Goal: Task Accomplishment & Management: Complete application form

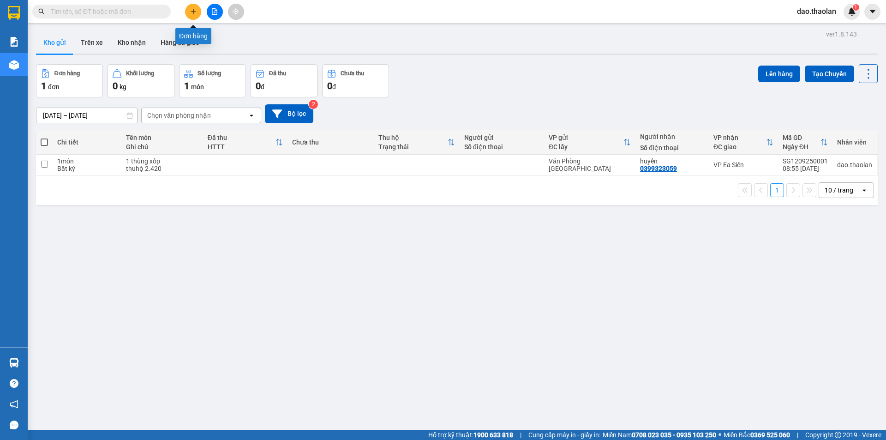
click at [192, 11] on icon "plus" at bounding box center [193, 11] width 6 height 6
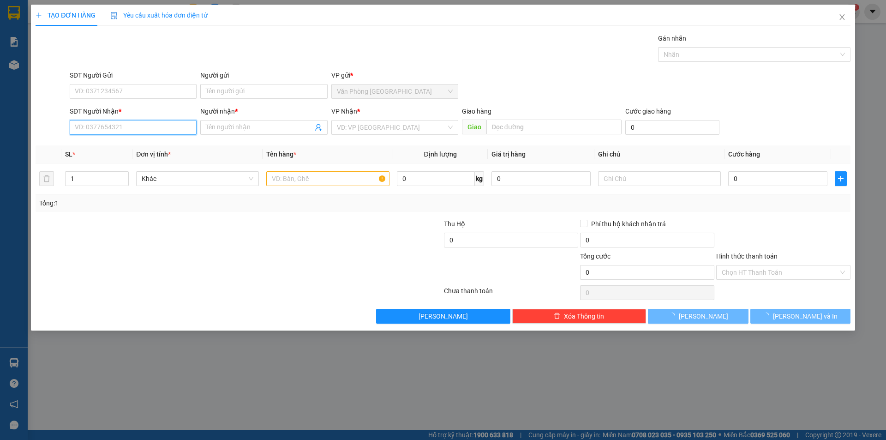
click at [132, 128] on input "SĐT Người Nhận *" at bounding box center [133, 127] width 127 height 15
type input "0985175757"
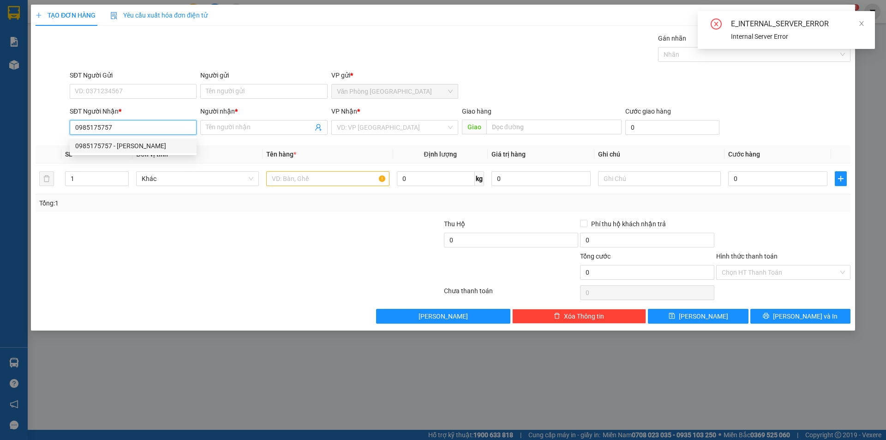
click at [161, 145] on div "0985175757 - [PERSON_NAME]" at bounding box center [133, 146] width 116 height 10
type input "[PERSON_NAME]"
type input "Buôn Hồ"
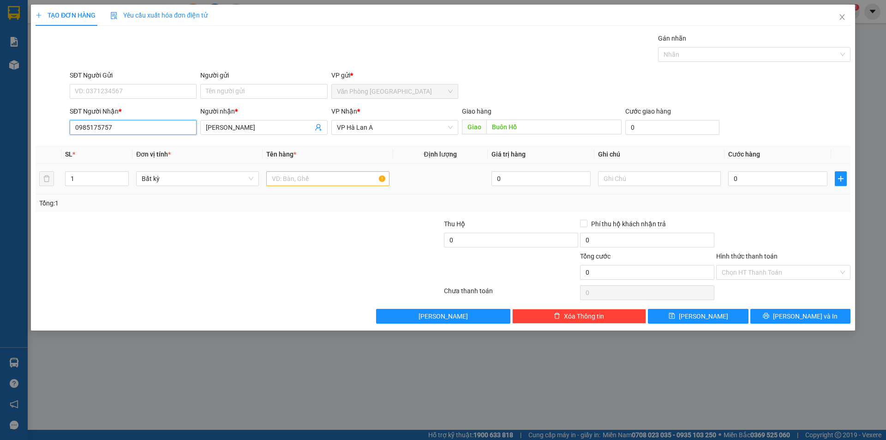
type input "0985175757"
click at [286, 172] on td at bounding box center [327, 178] width 130 height 31
click at [286, 172] on input "text" at bounding box center [327, 178] width 123 height 15
type input "7 kiện (l.kiện loa)"
click at [642, 177] on input "text" at bounding box center [659, 178] width 123 height 15
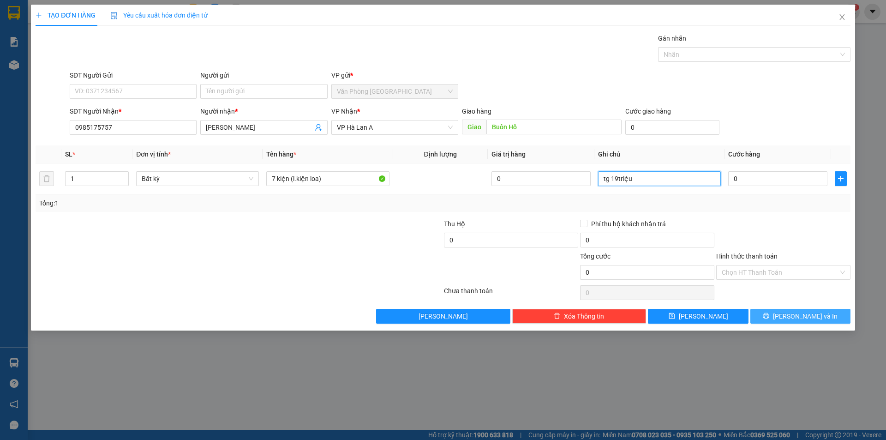
type input "tg 19triệu"
click at [769, 318] on icon "printer" at bounding box center [766, 315] width 6 height 6
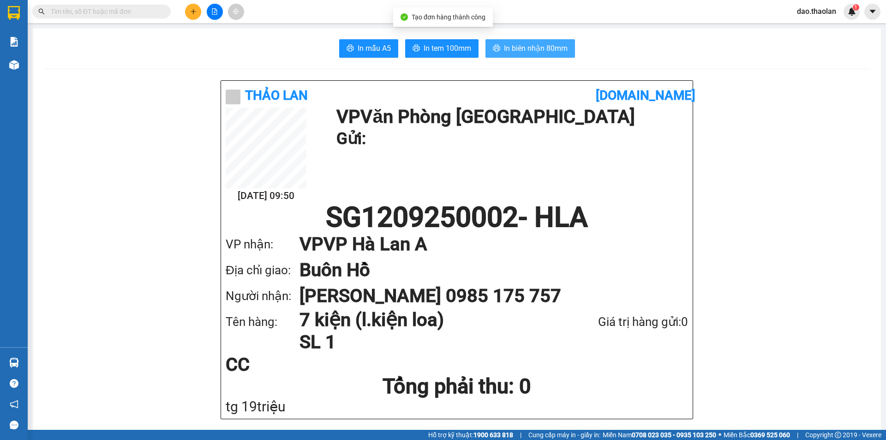
click at [539, 54] on span "In biên nhận 80mm" at bounding box center [536, 48] width 64 height 12
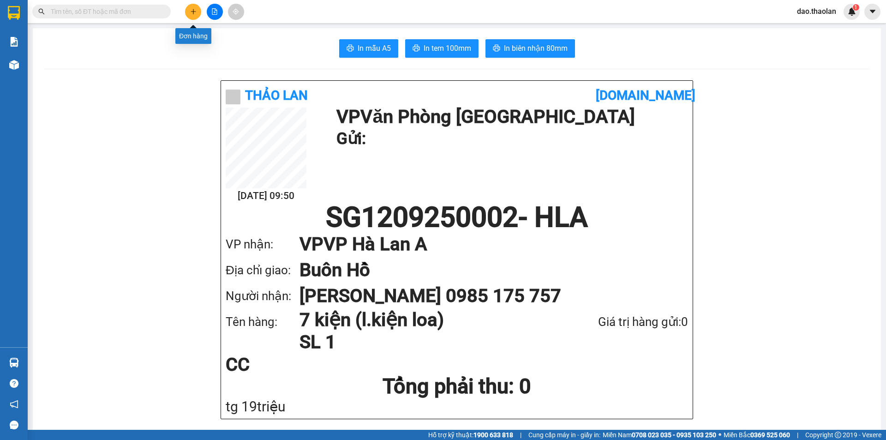
click at [197, 14] on button at bounding box center [193, 12] width 16 height 16
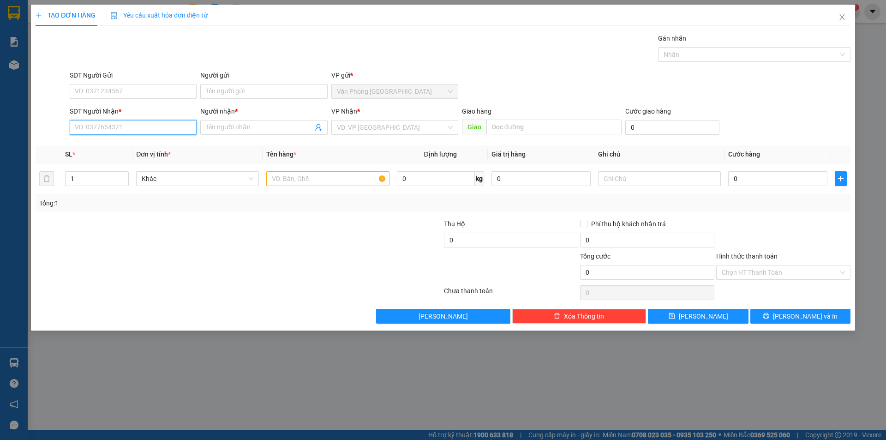
click at [135, 126] on input "SĐT Người Nhận *" at bounding box center [133, 127] width 127 height 15
type input "0974111992"
click at [243, 132] on input "Người nhận *" at bounding box center [259, 127] width 107 height 10
click at [346, 126] on input "search" at bounding box center [391, 127] width 109 height 14
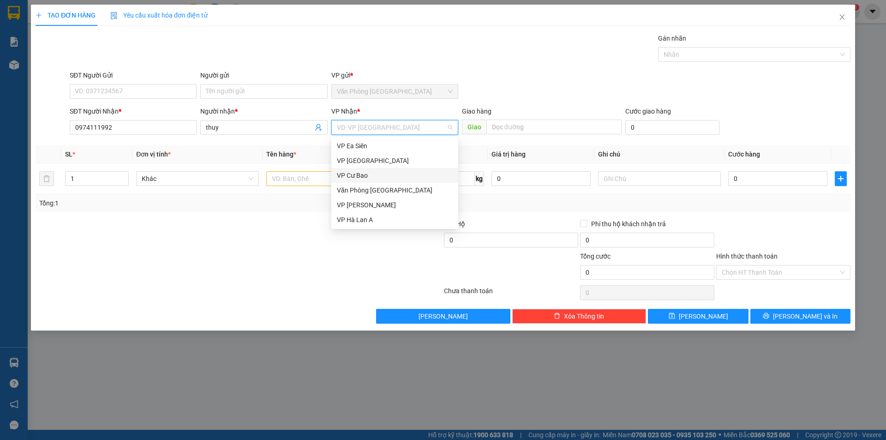
drag, startPoint x: 355, startPoint y: 171, endPoint x: 292, endPoint y: 155, distance: 65.7
click at [355, 172] on div "VP Cư Bao" at bounding box center [395, 175] width 116 height 10
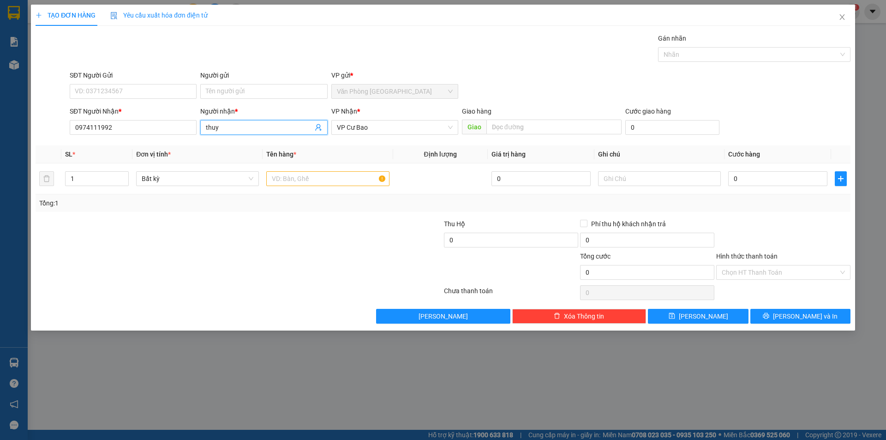
drag, startPoint x: 237, startPoint y: 128, endPoint x: 209, endPoint y: 125, distance: 27.3
click at [209, 126] on input "thuy" at bounding box center [259, 127] width 107 height 10
type input "thùy"
click at [367, 174] on input "1" at bounding box center [327, 178] width 123 height 15
type input "1 bịch trắng"
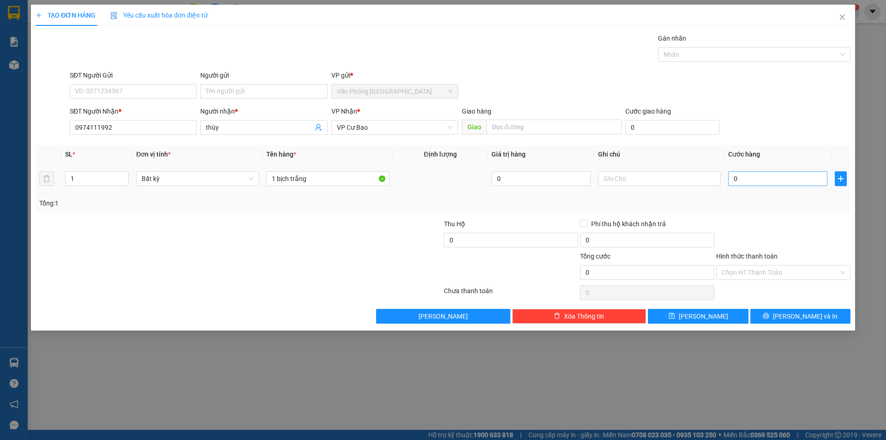
drag, startPoint x: 786, startPoint y: 168, endPoint x: 784, endPoint y: 173, distance: 5.0
click at [784, 173] on td "0" at bounding box center [777, 178] width 107 height 31
click at [783, 175] on input "0" at bounding box center [777, 178] width 99 height 15
type input "3"
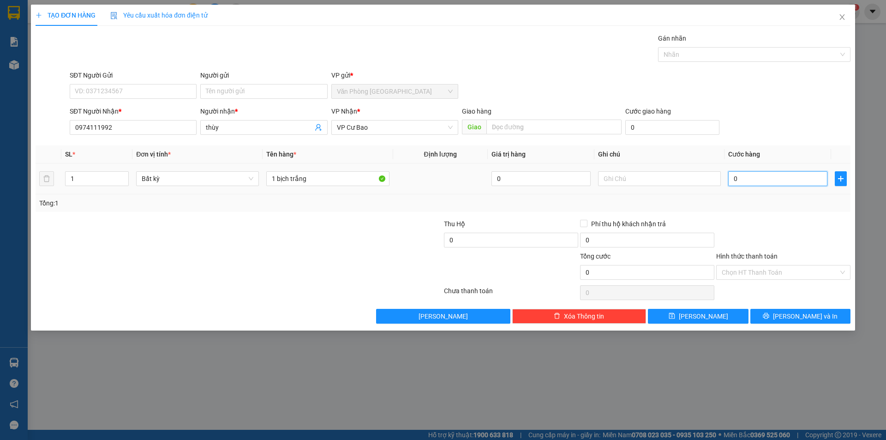
type input "3"
type input "330"
type input "33"
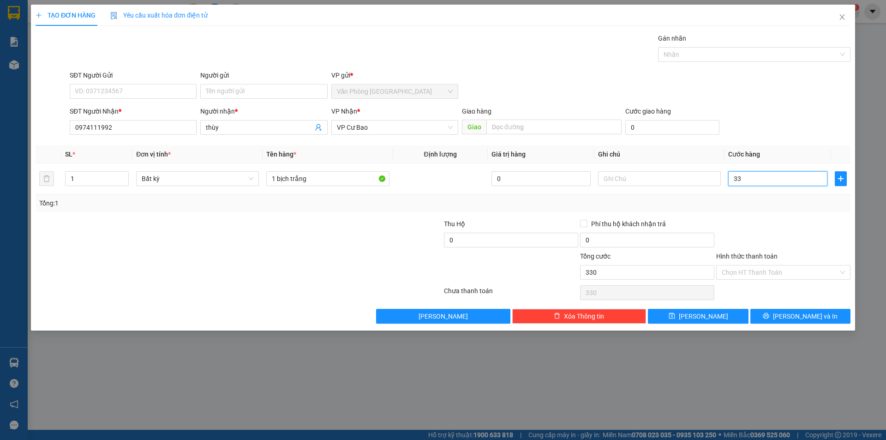
type input "33"
type input "30"
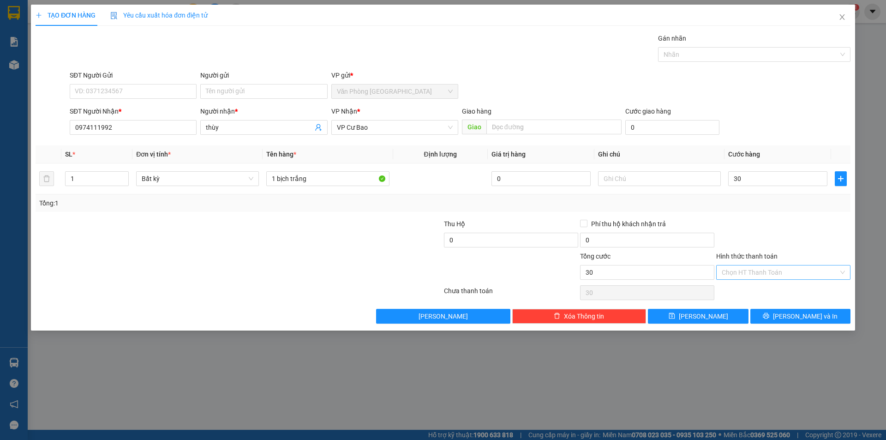
type input "30.000"
click at [760, 275] on input "Hình thức thanh toán" at bounding box center [779, 272] width 117 height 14
click at [753, 292] on div "Tại văn phòng" at bounding box center [782, 291] width 123 height 10
type input "0"
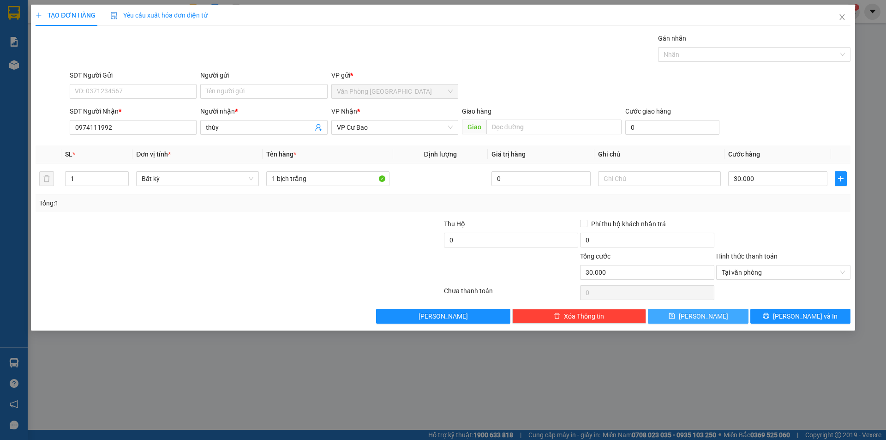
click at [719, 311] on button "[PERSON_NAME]" at bounding box center [698, 316] width 100 height 15
type input "0"
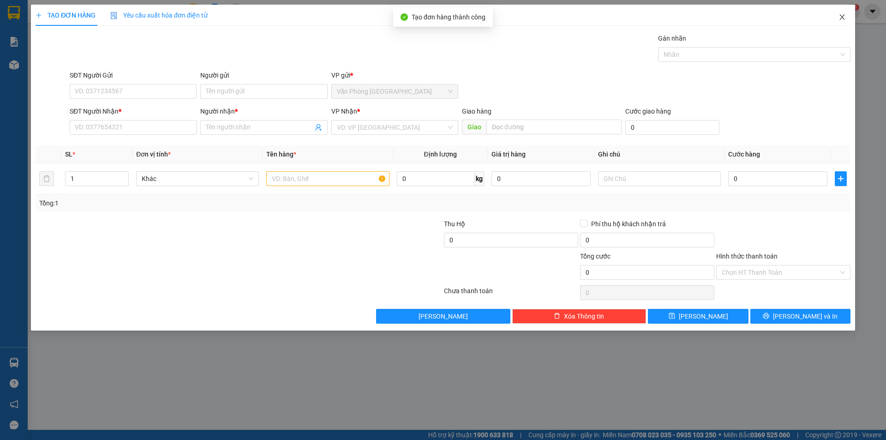
click at [833, 20] on span "Close" at bounding box center [842, 18] width 26 height 26
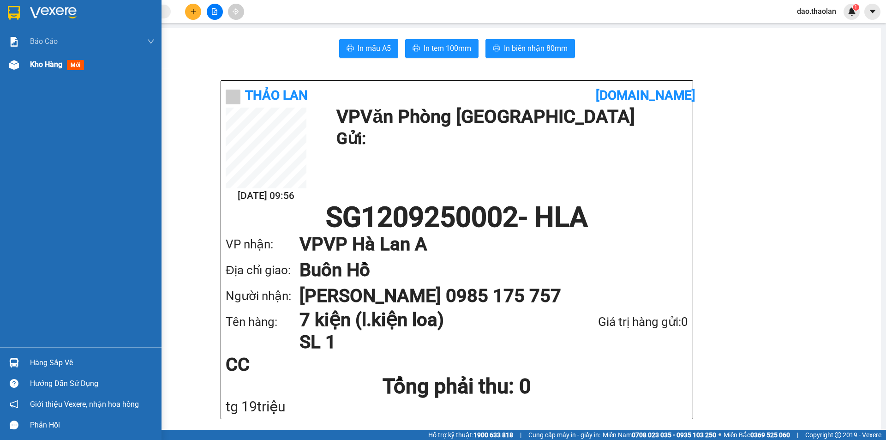
click at [23, 65] on div "Kho hàng mới" at bounding box center [80, 64] width 161 height 23
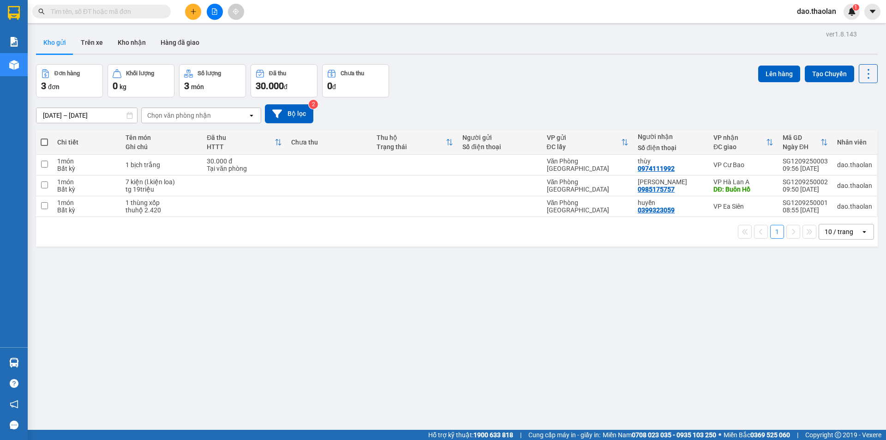
click at [83, 121] on div "ver 1.8.143 Kho gửi Trên xe Kho nhận Hàng đã giao Đơn hàng 3 đơn Khối lượng 0 k…" at bounding box center [456, 248] width 849 height 440
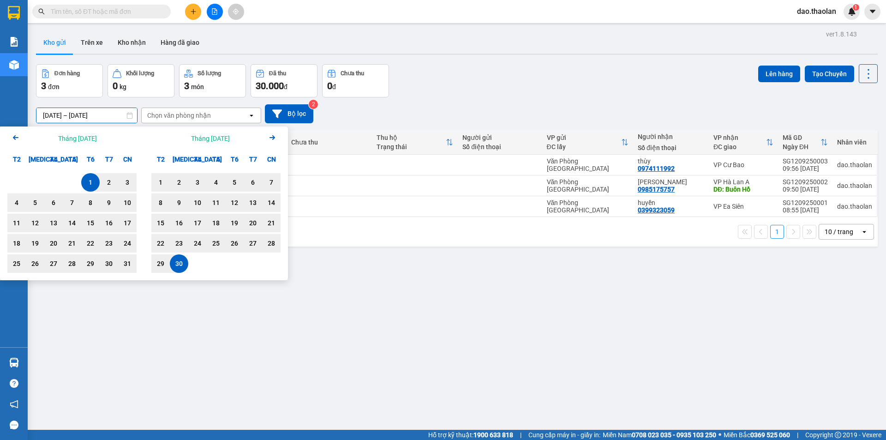
click at [426, 79] on div "Đơn hàng 3 đơn Khối lượng 0 kg Số lượng 3 món Đã thu 30.000 đ Chưa thu 0 đ Lên …" at bounding box center [456, 80] width 841 height 33
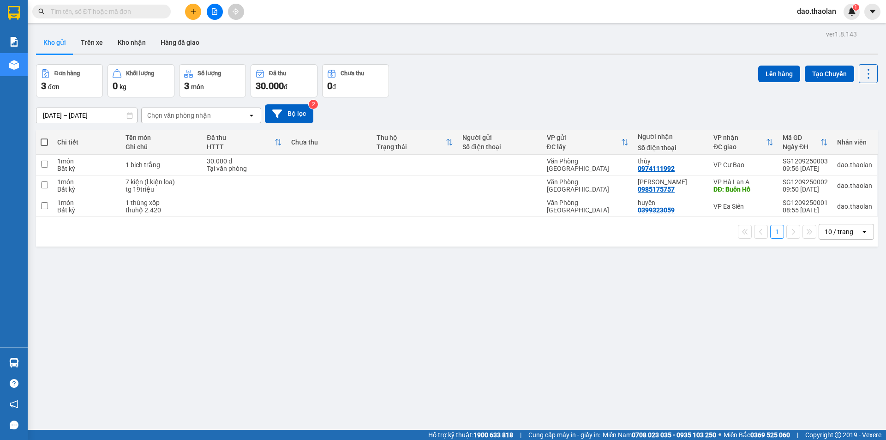
click at [194, 10] on icon "plus" at bounding box center [193, 11] width 6 height 6
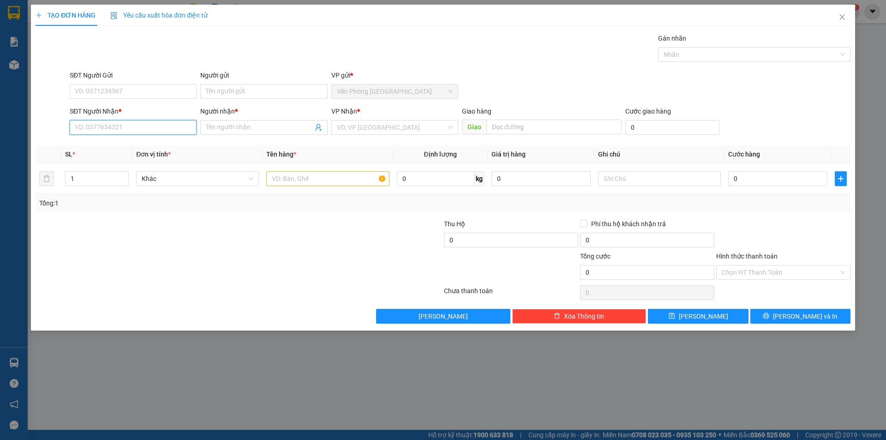
click at [113, 131] on input "SĐT Người Nhận *" at bounding box center [133, 127] width 127 height 15
type input "0933739800"
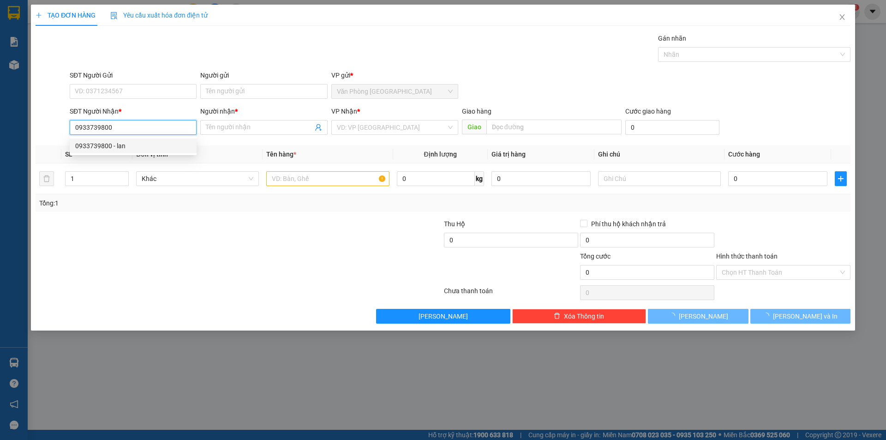
click at [117, 143] on div "0933739800 - lan" at bounding box center [133, 146] width 116 height 10
type input "lan"
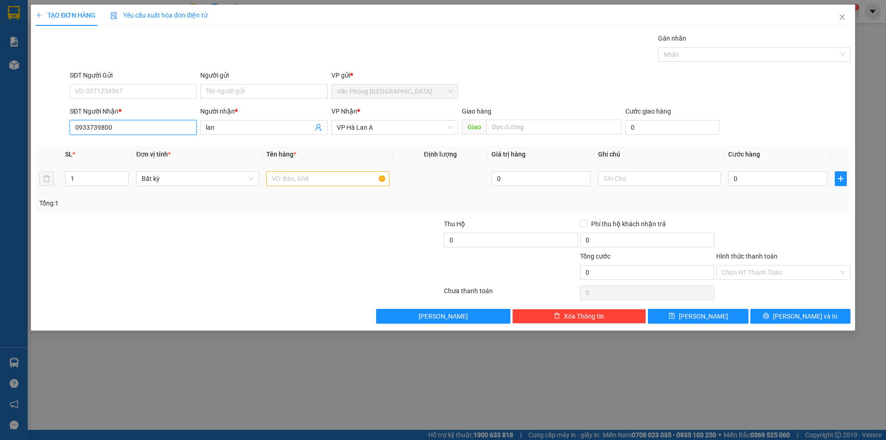
type input "0933739800"
click at [298, 178] on input "text" at bounding box center [327, 178] width 123 height 15
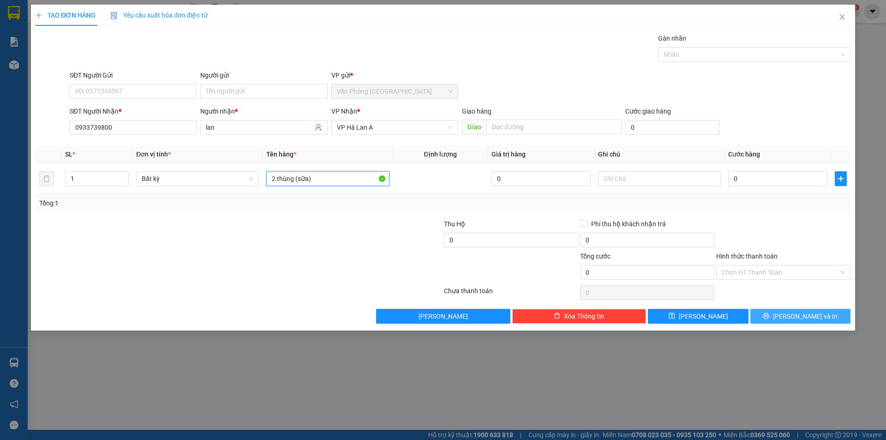
type input "2 thùng (sữa)"
click at [840, 314] on button "[PERSON_NAME] và In" at bounding box center [800, 316] width 100 height 15
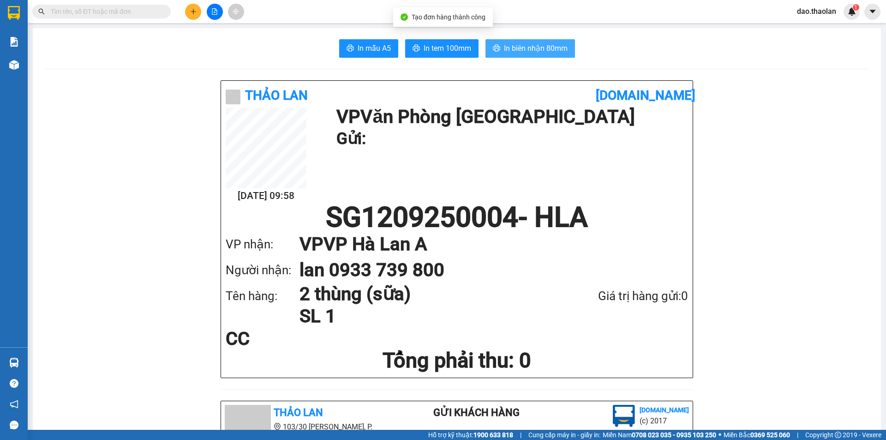
click at [536, 48] on span "In biên nhận 80mm" at bounding box center [536, 48] width 64 height 12
click at [78, 12] on input "text" at bounding box center [105, 11] width 109 height 10
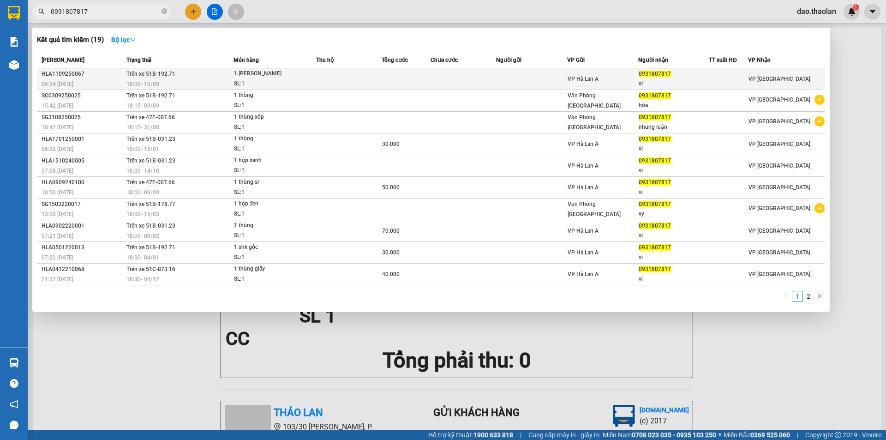
type input "0931807817"
click at [546, 76] on td at bounding box center [531, 79] width 71 height 22
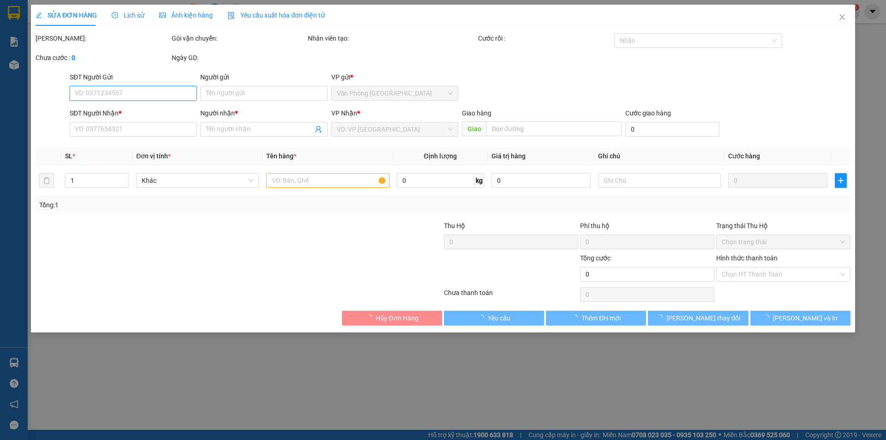
type input "0931807817"
type input "vi"
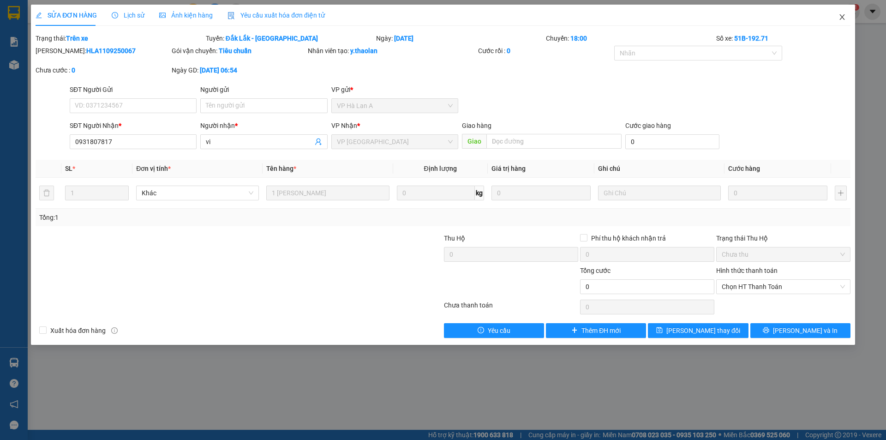
drag, startPoint x: 846, startPoint y: 17, endPoint x: 826, endPoint y: 16, distance: 20.3
click at [846, 17] on span "Close" at bounding box center [842, 18] width 26 height 26
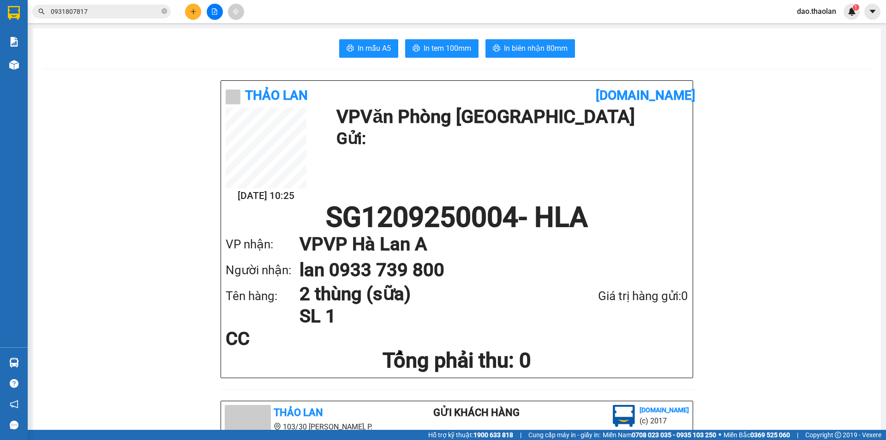
click at [31, 66] on main "In mẫu A5 In tem 100mm In biên nhận 80mm Thảo Lan [DOMAIN_NAME] [DATE] 10:25 VP…" at bounding box center [443, 214] width 886 height 429
click at [27, 65] on section "Kết quả tìm kiếm ( 19 ) Bộ lọc Mã ĐH Trạng thái Món hàng Thu hộ Tổng cước Chưa …" at bounding box center [443, 220] width 886 height 440
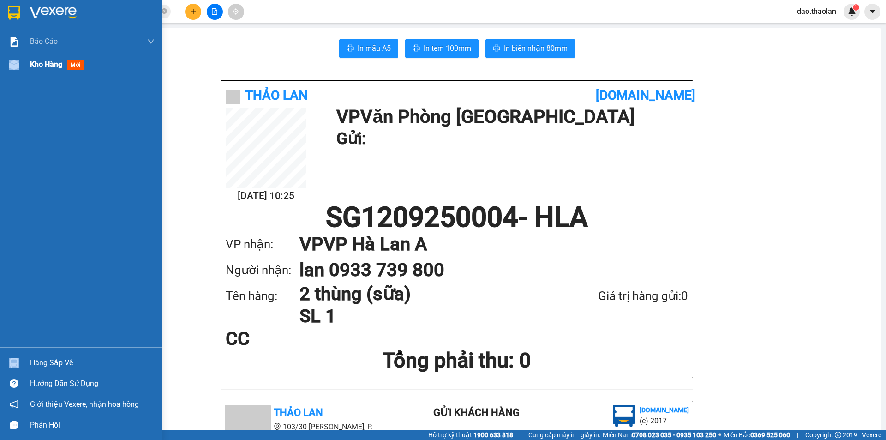
click at [26, 66] on div "Kho hàng mới" at bounding box center [80, 64] width 161 height 23
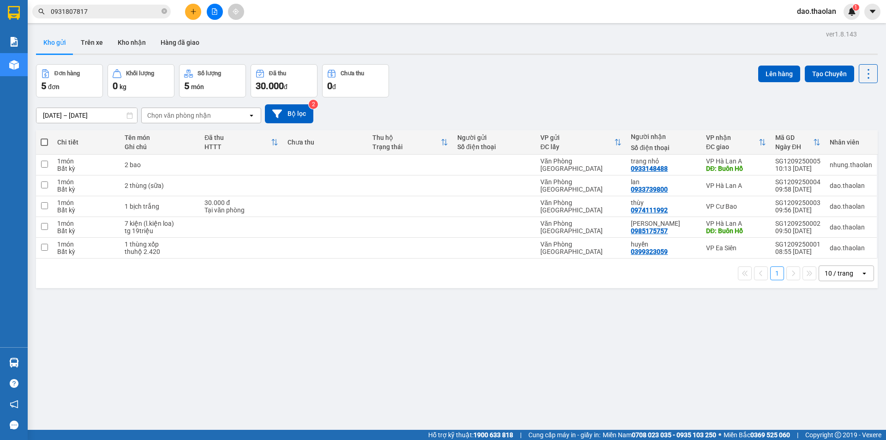
drag, startPoint x: 115, startPoint y: 10, endPoint x: 9, endPoint y: 15, distance: 106.2
click at [9, 15] on section "Kết quả tìm kiếm ( 19 ) Bộ lọc Mã ĐH Trạng thái Món hàng Thu hộ Tổng cước Chưa …" at bounding box center [443, 220] width 886 height 440
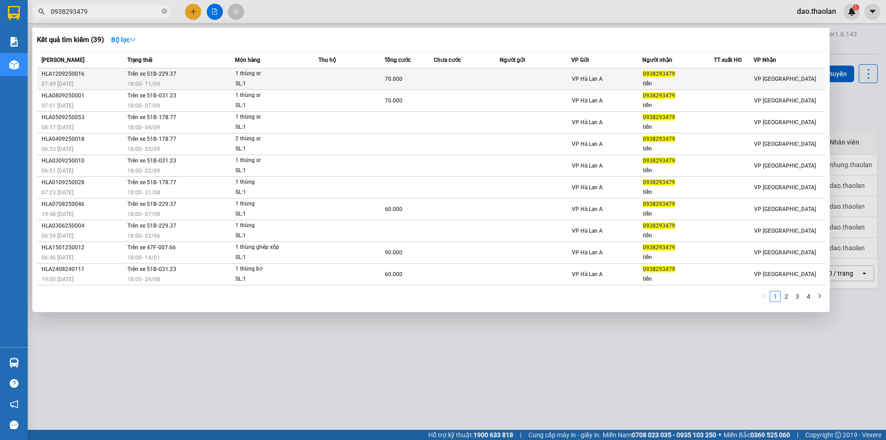
type input "0938293479"
click at [461, 85] on td at bounding box center [467, 79] width 66 height 22
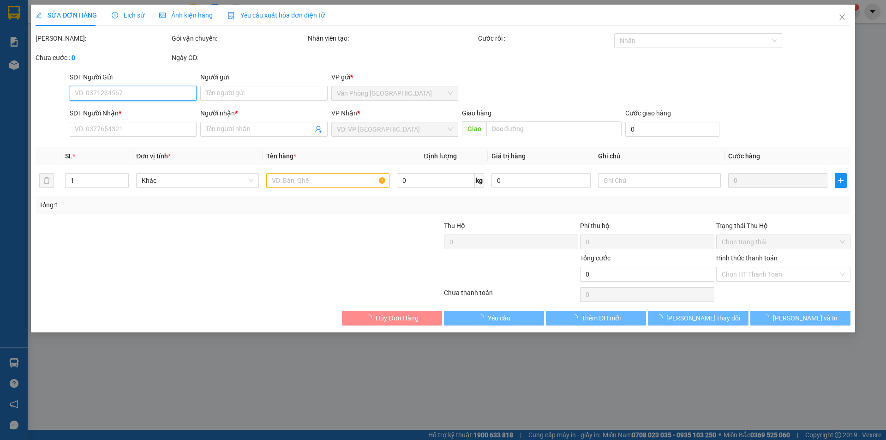
type input "0938293479"
type input "tiền"
type input "70.000"
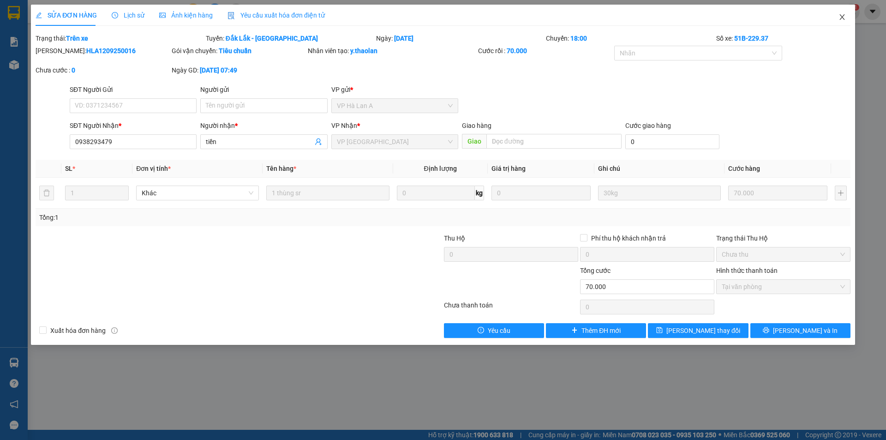
click at [842, 18] on icon "close" at bounding box center [841, 17] width 5 height 6
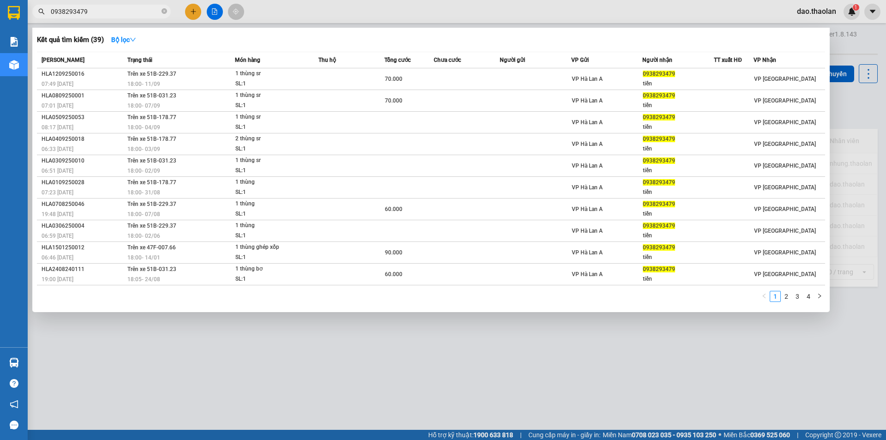
click at [115, 15] on input "0938293479" at bounding box center [105, 11] width 109 height 10
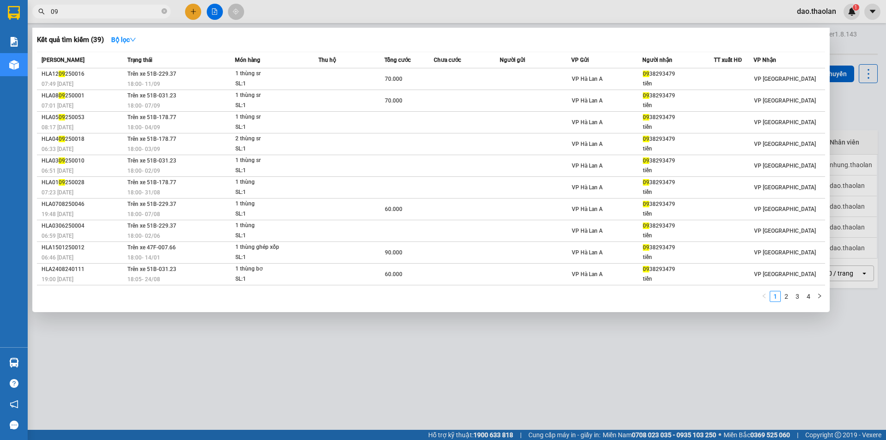
type input "0"
type input "0985829"
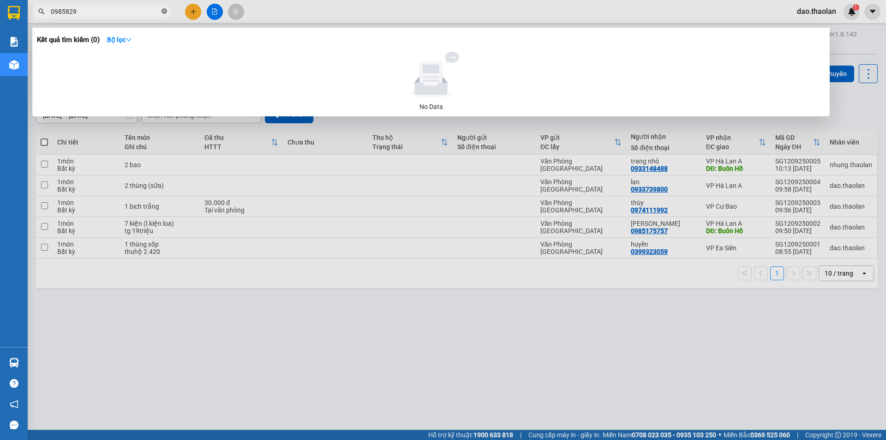
click at [164, 12] on icon "close-circle" at bounding box center [164, 11] width 6 height 6
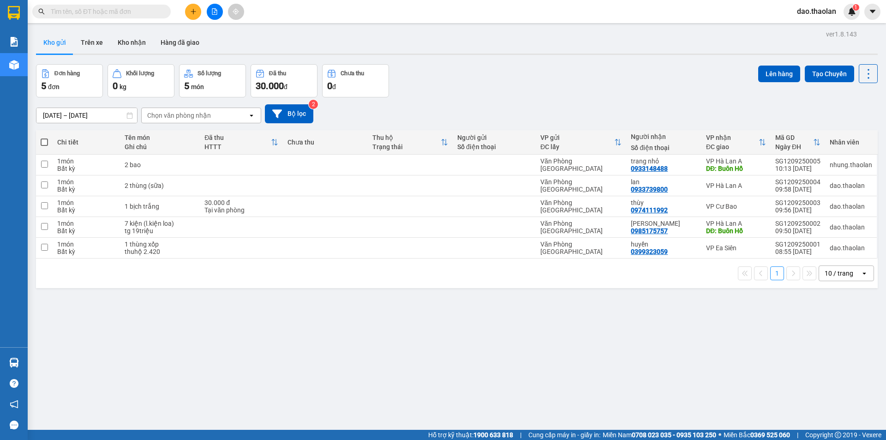
click at [144, 12] on input "text" at bounding box center [105, 11] width 109 height 10
click at [95, 45] on button "Trên xe" at bounding box center [91, 42] width 37 height 22
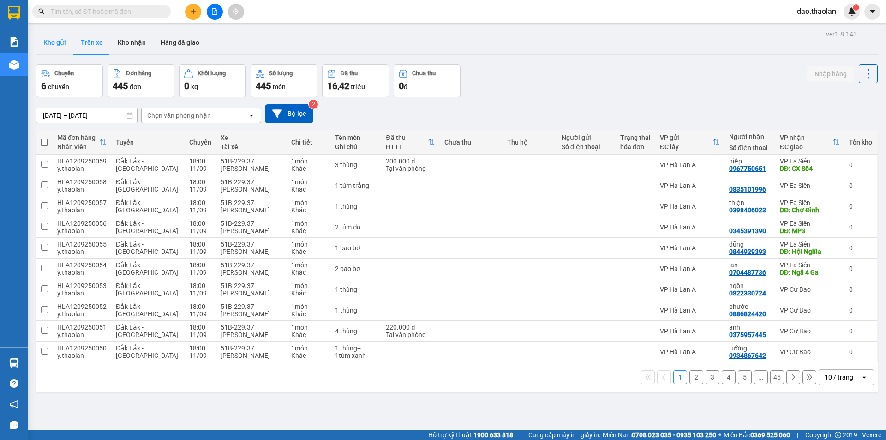
click at [53, 48] on button "Kho gửi" at bounding box center [54, 42] width 37 height 22
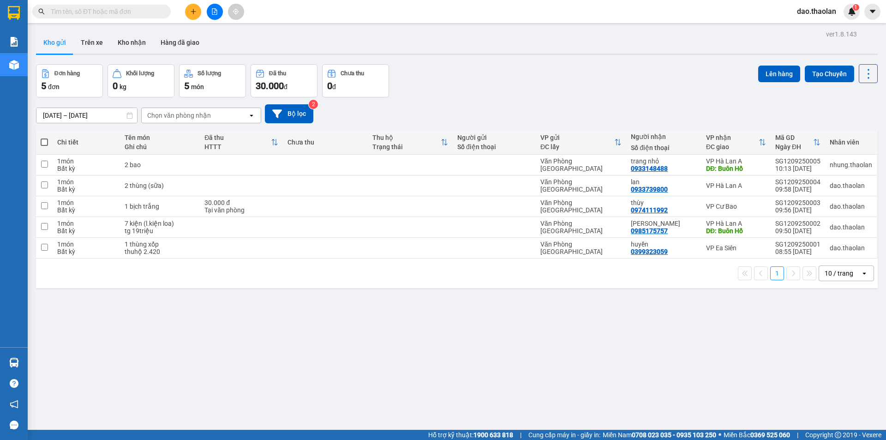
click at [826, 277] on div "10 / trang" at bounding box center [838, 272] width 29 height 9
click at [840, 374] on span "100 / trang" at bounding box center [835, 375] width 33 height 9
click at [148, 12] on input "text" at bounding box center [105, 11] width 109 height 10
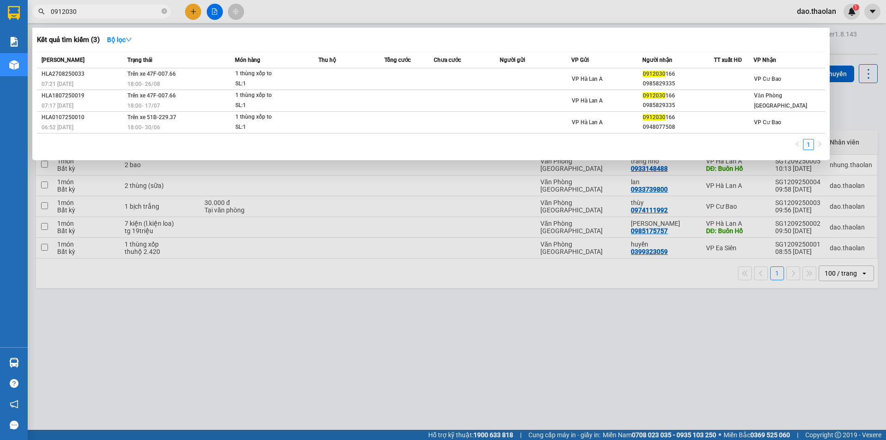
drag, startPoint x: 91, startPoint y: 12, endPoint x: 26, endPoint y: 6, distance: 65.0
click at [29, 7] on div "0912030" at bounding box center [90, 12] width 180 height 14
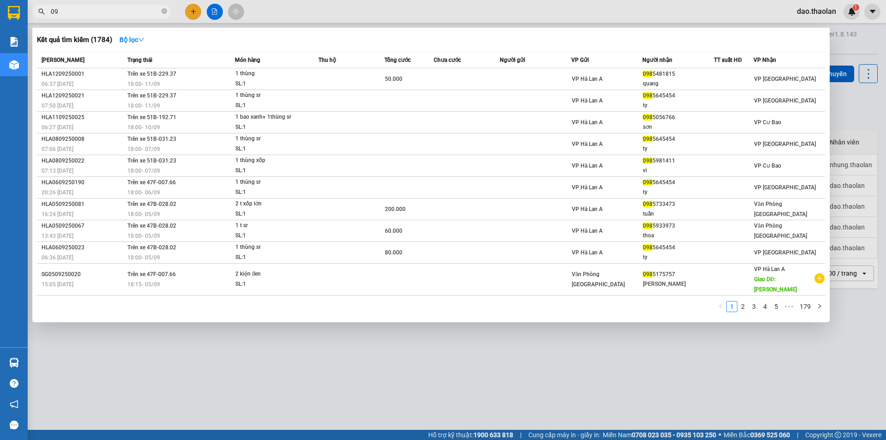
type input "0"
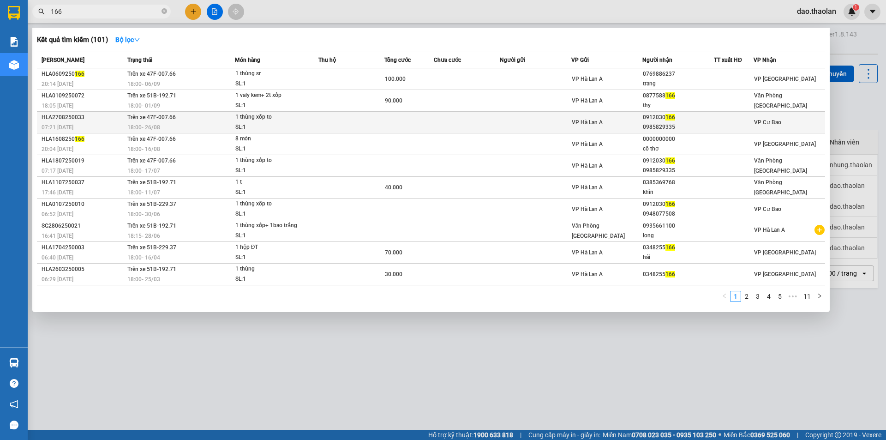
type input "166"
click at [450, 123] on td at bounding box center [467, 123] width 66 height 22
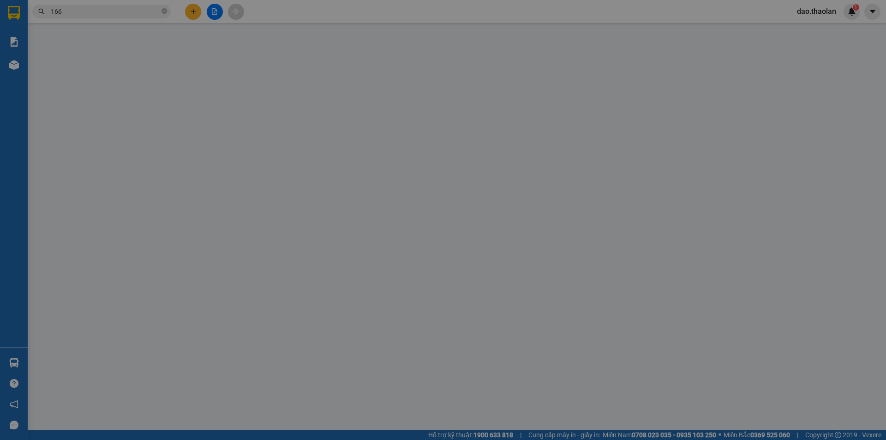
type input "0912030166"
type input "0985829335"
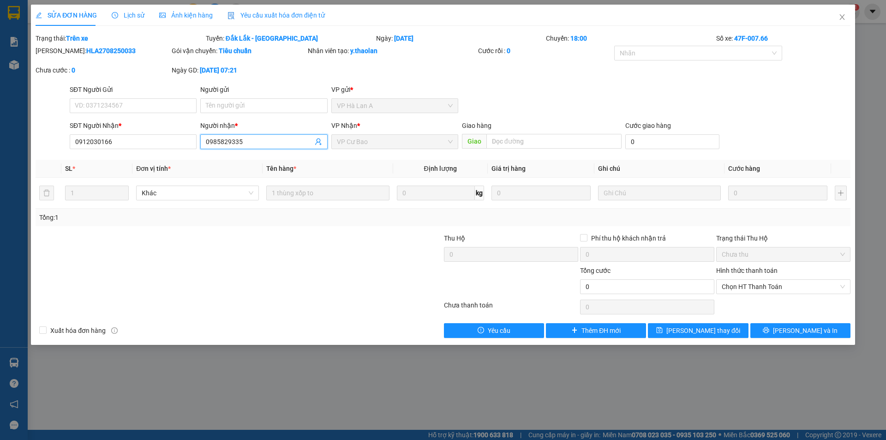
drag, startPoint x: 240, startPoint y: 140, endPoint x: 201, endPoint y: 149, distance: 39.8
click at [151, 149] on div "SĐT Người Nhận * 0912030166 Người nhận * 0985829335 0985829335 VP Nhận * VP Cư …" at bounding box center [460, 136] width 784 height 32
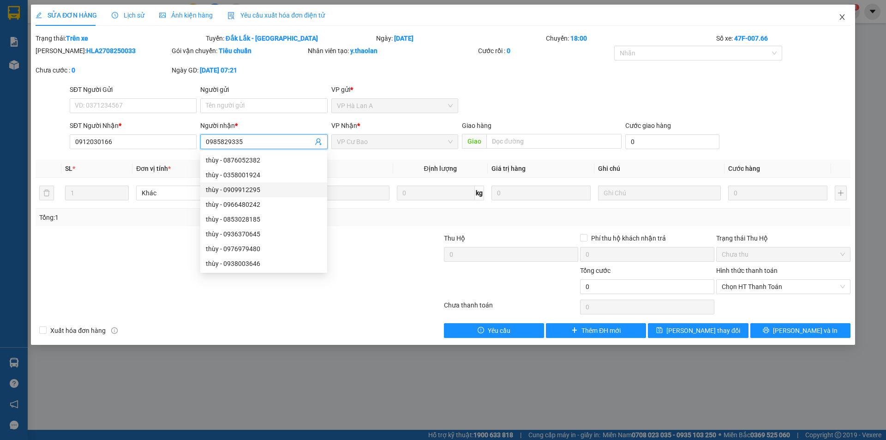
click at [842, 18] on icon "close" at bounding box center [841, 17] width 5 height 6
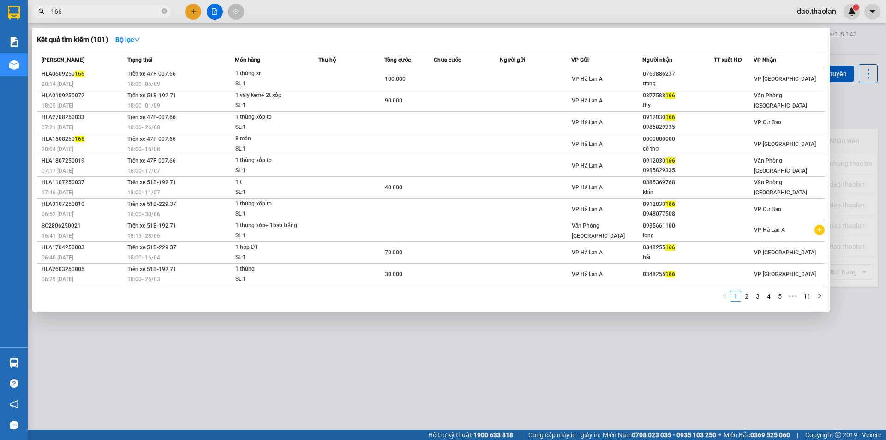
drag, startPoint x: 83, startPoint y: 15, endPoint x: 4, endPoint y: 11, distance: 79.5
click at [4, 11] on section "Kết quả tìm kiếm ( 101 ) Bộ lọc Mã ĐH Trạng thái Món hàng Thu hộ Tổng cước Chưa…" at bounding box center [443, 220] width 886 height 440
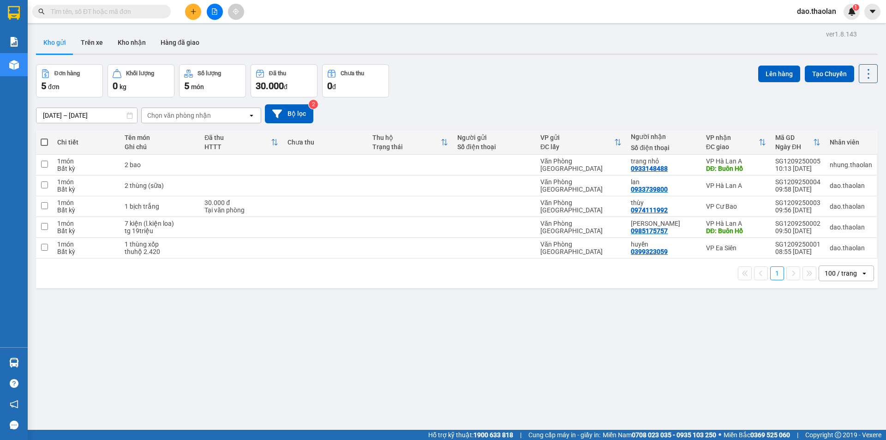
paste input "0985829335"
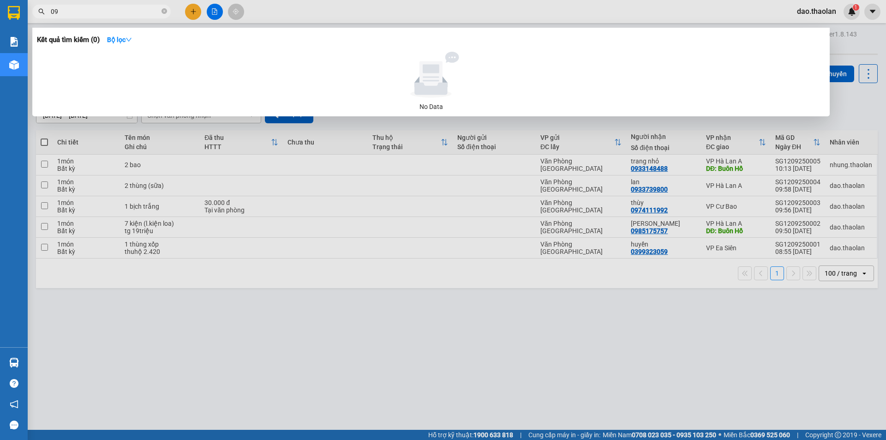
type input "0"
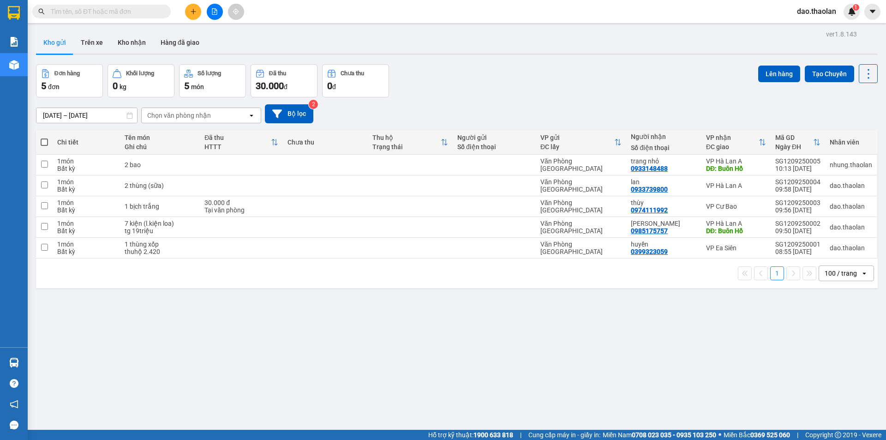
click at [96, 10] on input "text" at bounding box center [105, 11] width 109 height 10
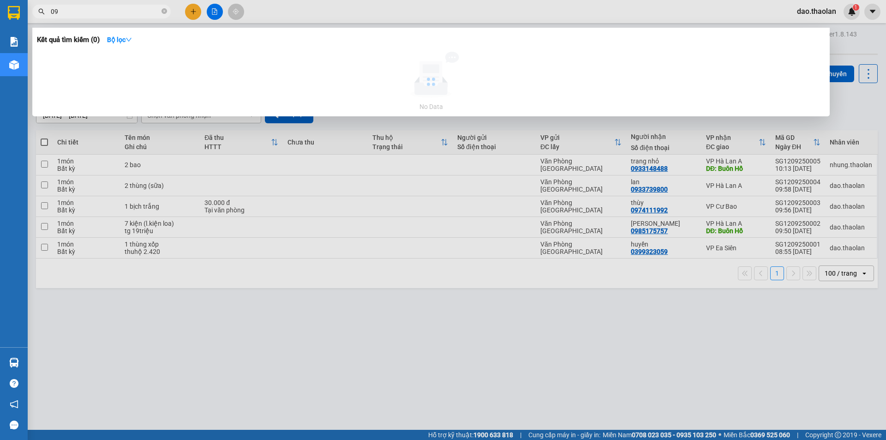
type input "0"
type input "335"
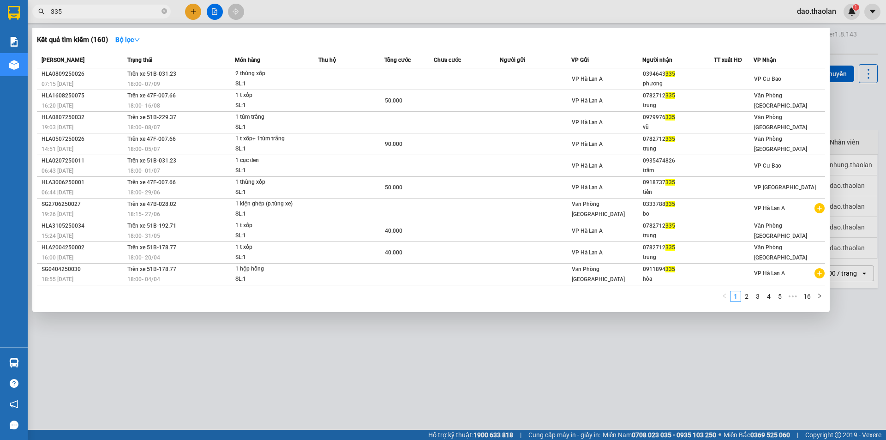
drag, startPoint x: 165, startPoint y: 11, endPoint x: 154, endPoint y: 11, distance: 10.6
click at [165, 11] on icon "close-circle" at bounding box center [164, 11] width 6 height 6
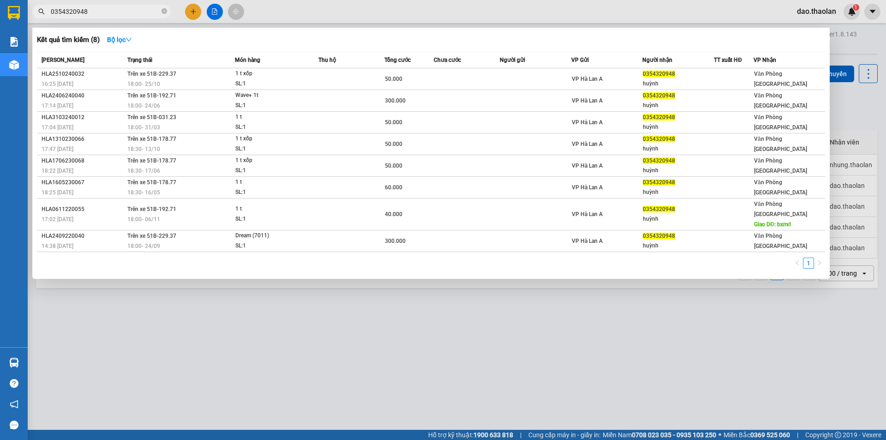
type input "0354320948"
click at [194, 13] on div at bounding box center [443, 220] width 886 height 440
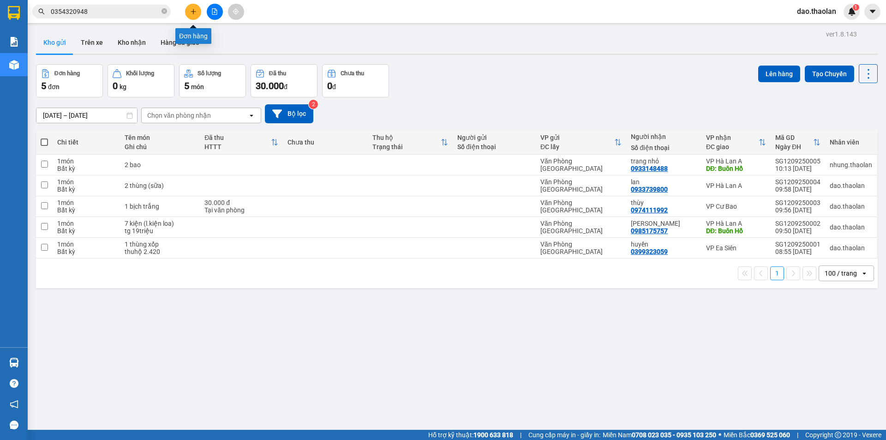
click at [193, 13] on icon "plus" at bounding box center [193, 11] width 0 height 5
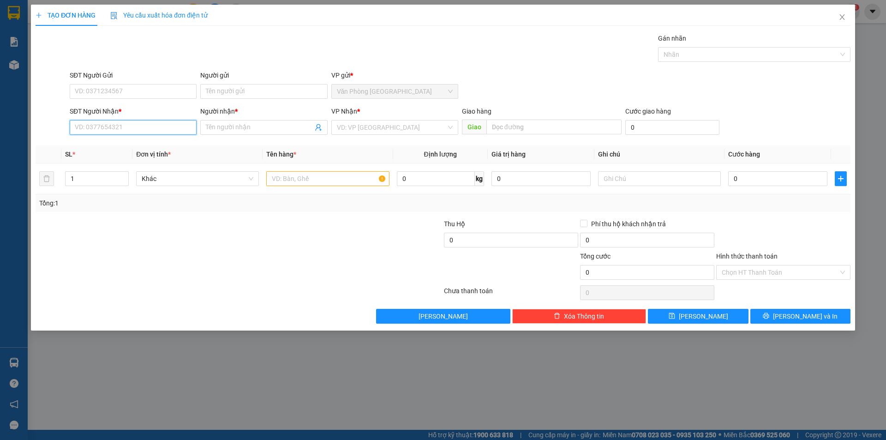
click at [124, 121] on input "SĐT Người Nhận *" at bounding box center [133, 127] width 127 height 15
type input "0942769508"
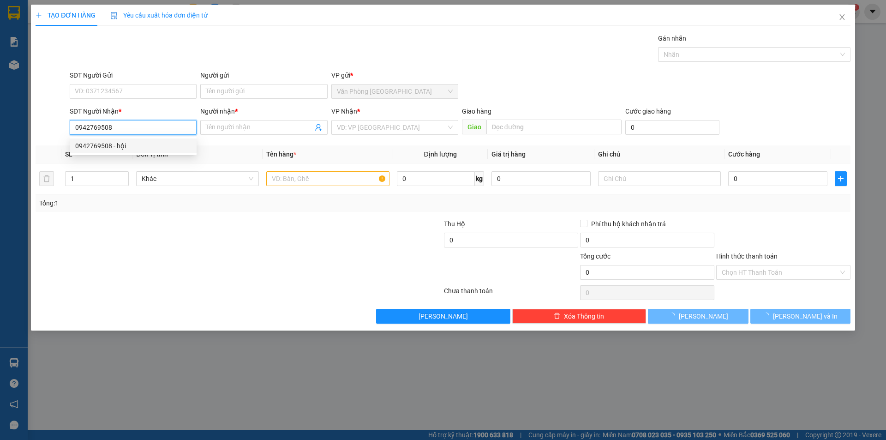
click at [128, 144] on div "0942769508 - hội" at bounding box center [133, 146] width 116 height 10
type input "hội"
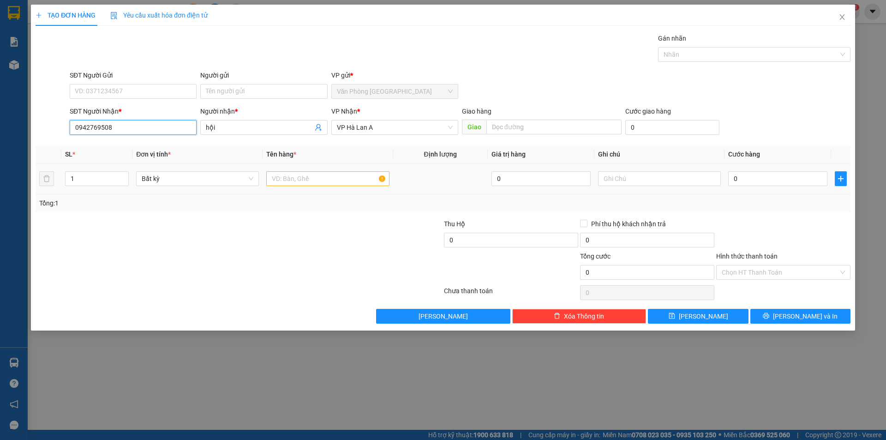
type input "0942769508"
click at [311, 175] on input "text" at bounding box center [327, 178] width 123 height 15
type input "1 thùng xốp (đồ áo)"
click at [758, 182] on input "0" at bounding box center [777, 178] width 99 height 15
type input "7"
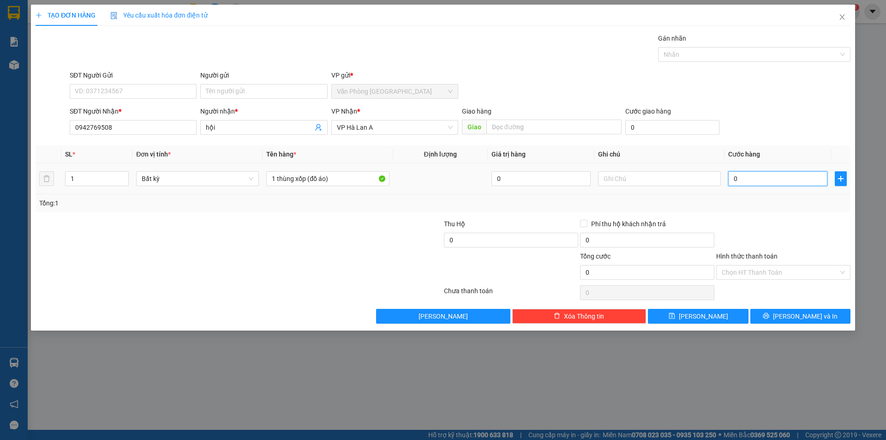
type input "7"
type input "70"
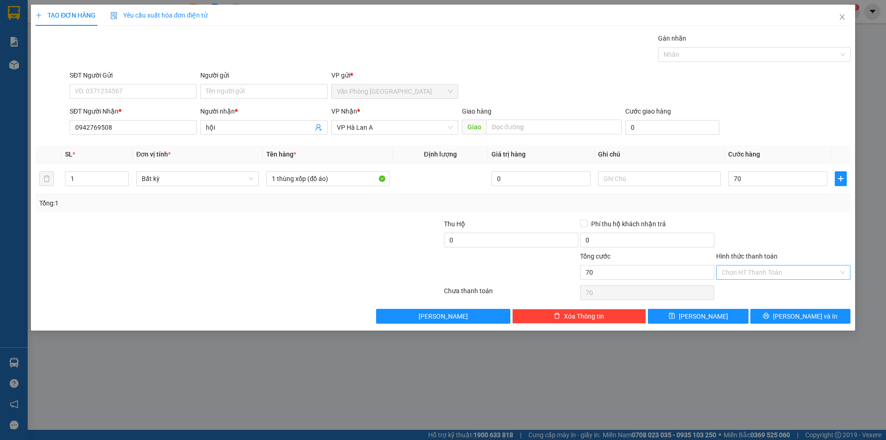
type input "70.000"
click at [746, 268] on input "Hình thức thanh toán" at bounding box center [779, 272] width 117 height 14
click at [752, 296] on div "Tại văn phòng" at bounding box center [783, 290] width 134 height 15
type input "0"
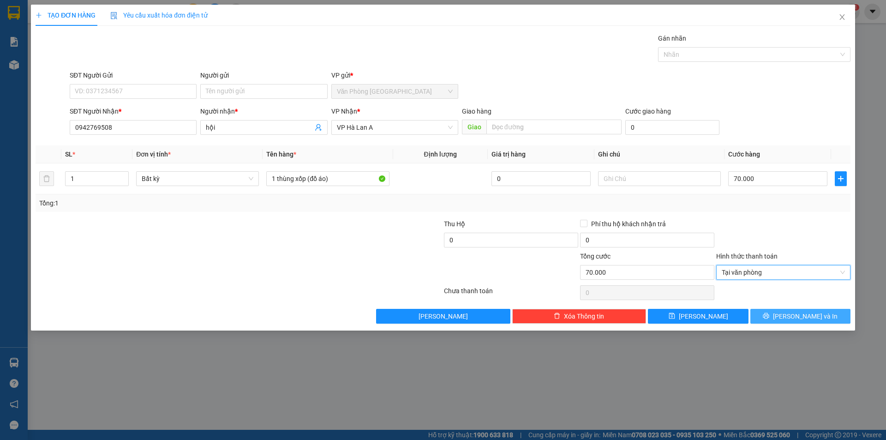
click at [777, 310] on button "[PERSON_NAME] và In" at bounding box center [800, 316] width 100 height 15
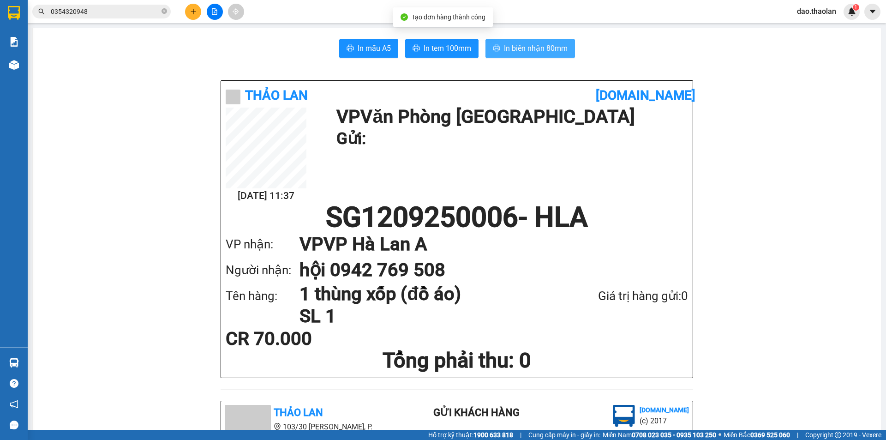
click at [527, 43] on span "In biên nhận 80mm" at bounding box center [536, 48] width 64 height 12
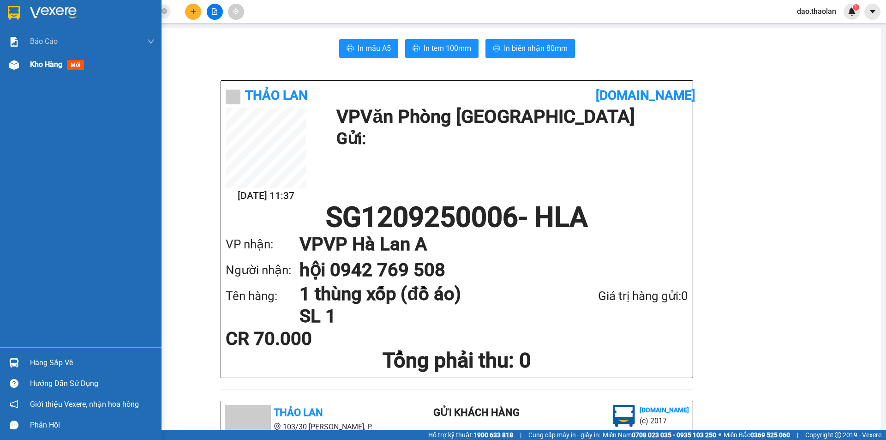
click at [16, 72] on div at bounding box center [14, 65] width 16 height 16
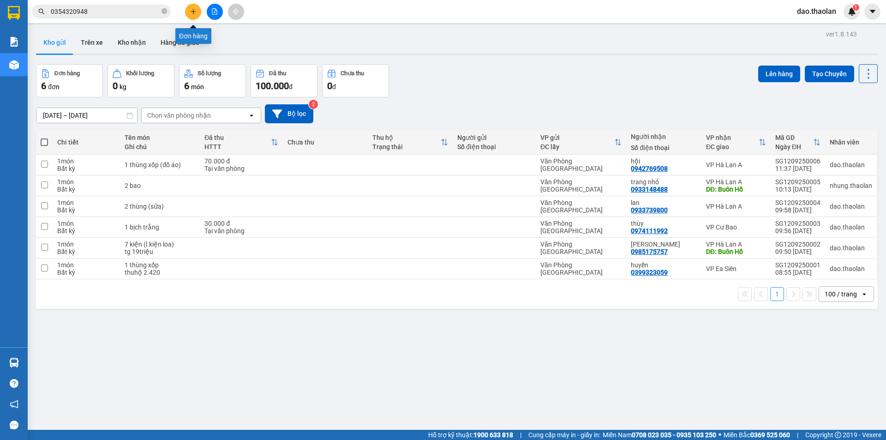
click at [191, 10] on icon "plus" at bounding box center [193, 11] width 6 height 6
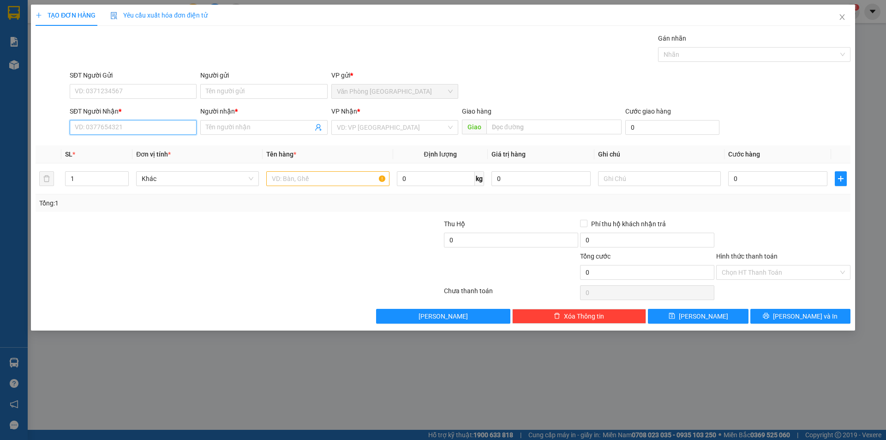
click at [107, 127] on input "SĐT Người Nhận *" at bounding box center [133, 127] width 127 height 15
click at [120, 143] on div "0945973877 - thùy vp" at bounding box center [133, 146] width 116 height 10
type input "0945973877"
type input "thùy vp"
type input "0945973877"
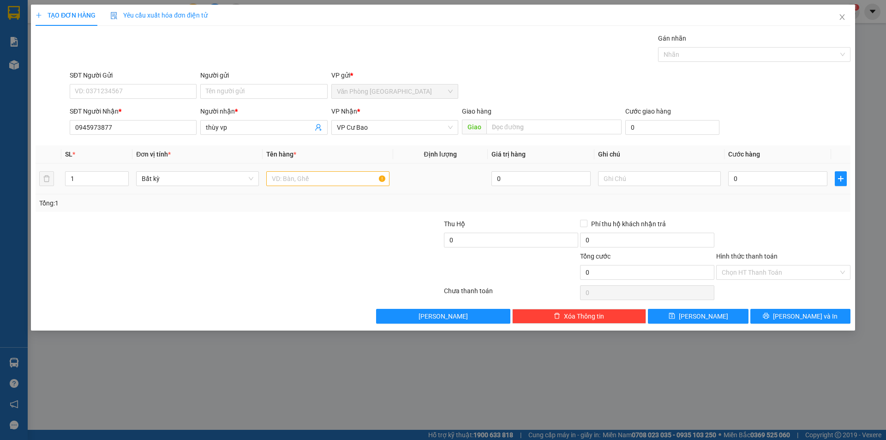
click at [293, 170] on div at bounding box center [327, 178] width 123 height 18
click at [287, 176] on input "text" at bounding box center [327, 178] width 123 height 15
type input "1 thùng trắng"
click at [675, 180] on input "text" at bounding box center [659, 178] width 123 height 15
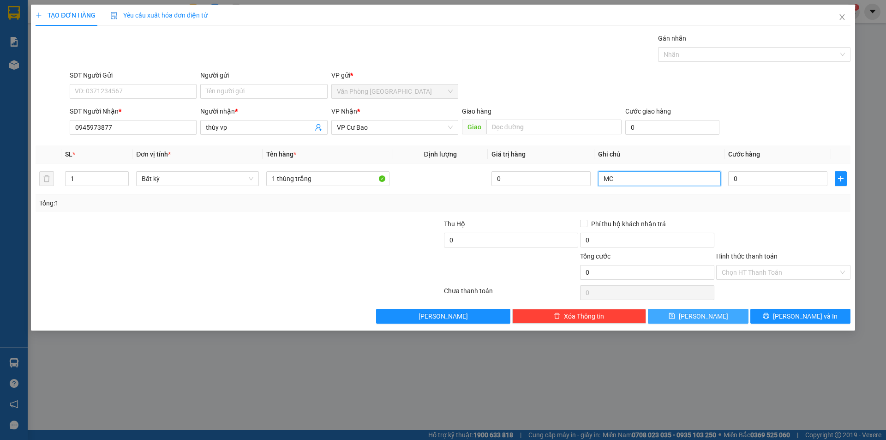
type input "MC"
click at [714, 316] on button "[PERSON_NAME]" at bounding box center [698, 316] width 100 height 15
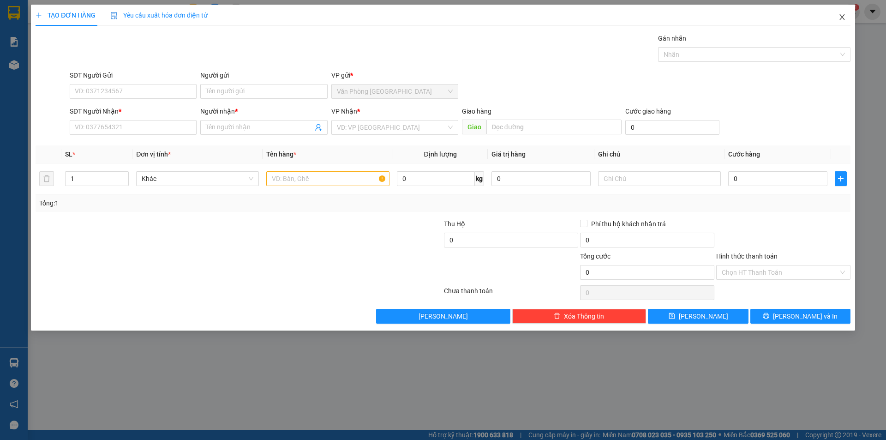
click at [836, 20] on span "Close" at bounding box center [842, 18] width 26 height 26
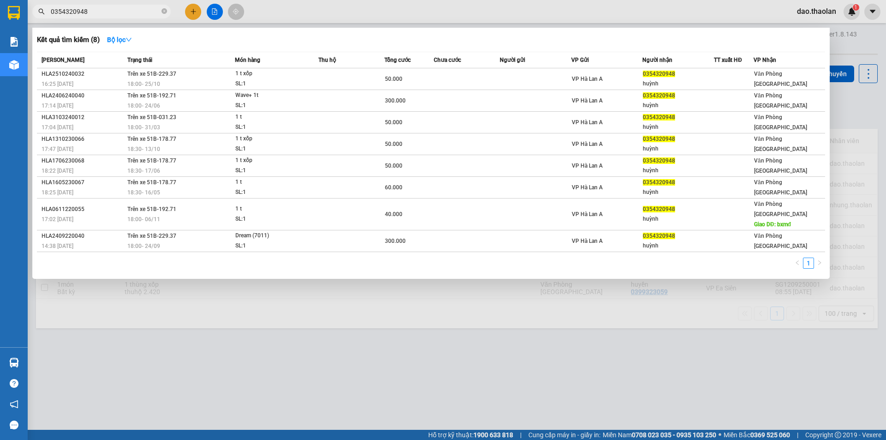
drag, startPoint x: 97, startPoint y: 8, endPoint x: 0, endPoint y: -5, distance: 97.8
click at [0, 0] on html "Kết quả tìm kiếm ( 8 ) Bộ lọc Mã ĐH Trạng thái Món hàng Thu hộ Tổng cước Chưa c…" at bounding box center [443, 220] width 886 height 440
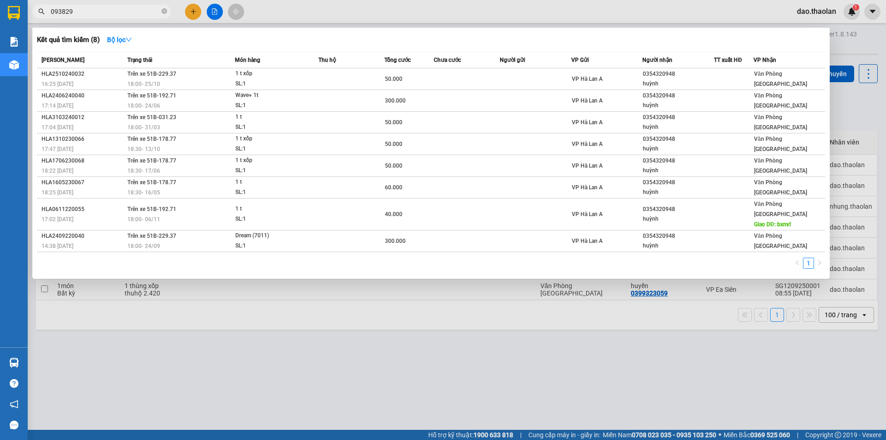
type input "0938293"
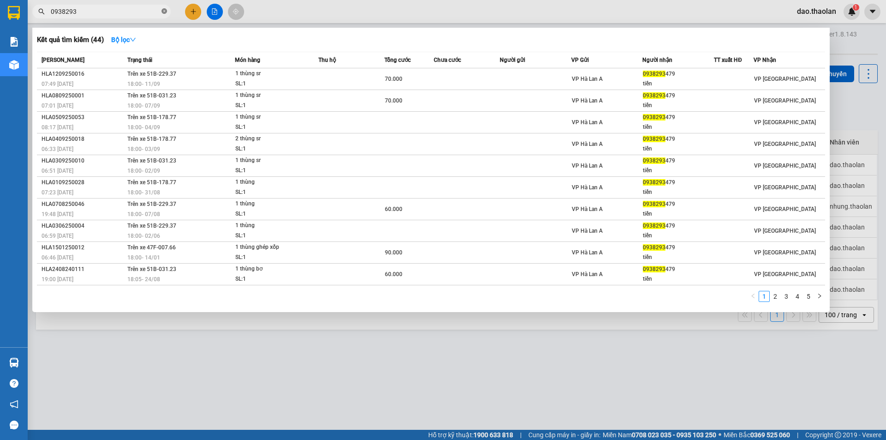
click at [163, 12] on icon "close-circle" at bounding box center [164, 11] width 6 height 6
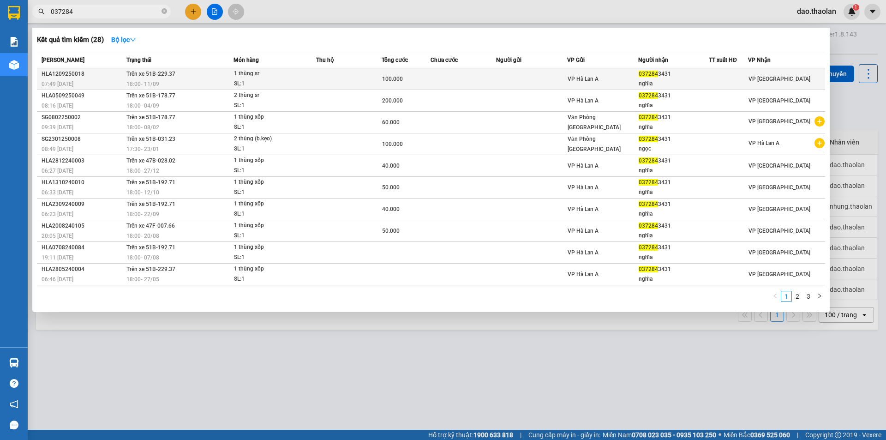
type input "037284"
click at [287, 78] on div "1 thùng sr" at bounding box center [268, 74] width 69 height 10
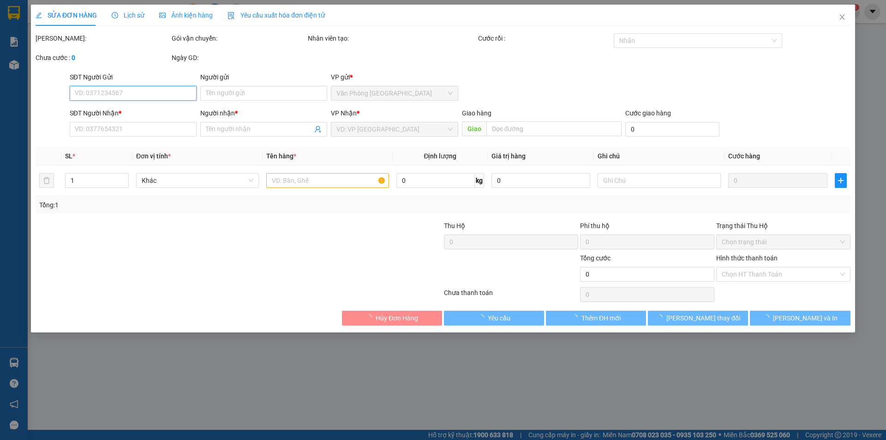
type input "0372843431"
type input "nghĩa"
type input "100.000"
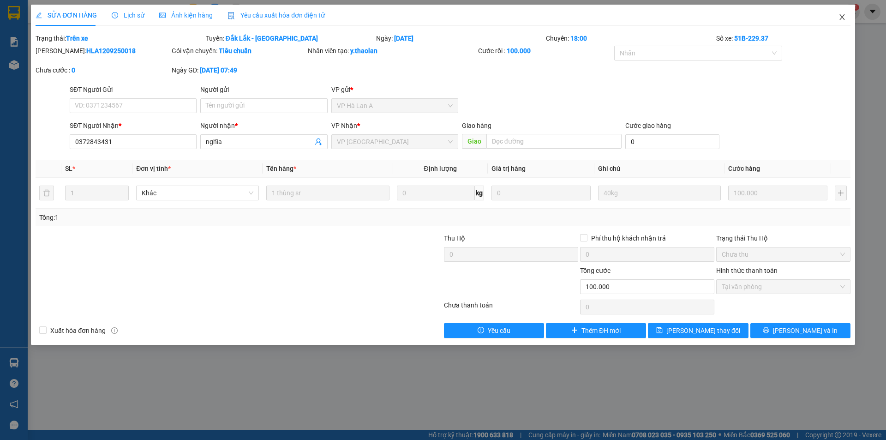
click at [843, 18] on icon "close" at bounding box center [841, 16] width 7 height 7
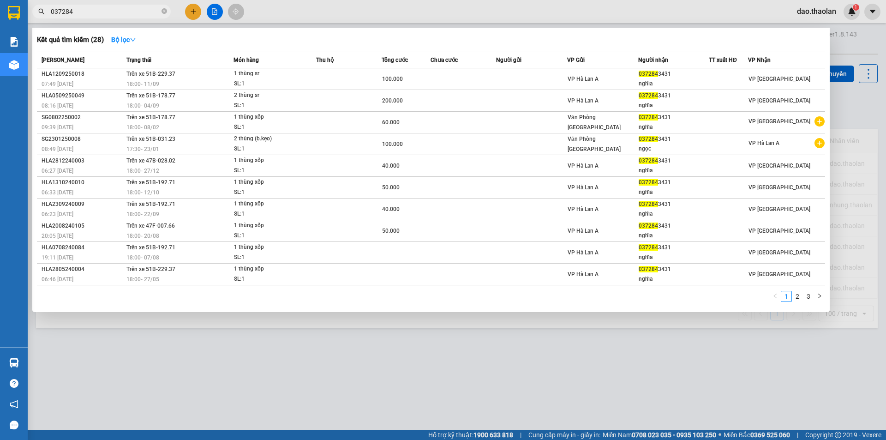
drag, startPoint x: 83, startPoint y: 11, endPoint x: 0, endPoint y: -2, distance: 84.0
click at [0, 0] on html "Kết quả tìm kiếm ( 28 ) Bộ lọc Mã ĐH Trạng thái Món hàng Thu hộ Tổng cước Chưa …" at bounding box center [443, 220] width 886 height 440
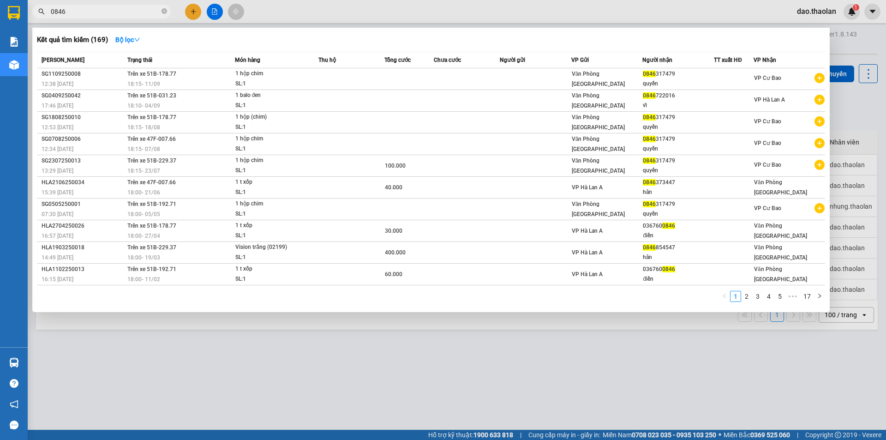
drag, startPoint x: 66, startPoint y: 8, endPoint x: 0, endPoint y: -15, distance: 69.4
click at [0, 0] on html "Kết quả tìm kiếm ( 169 ) Bộ lọc Mã ĐH Trạng thái Món hàng Thu hộ Tổng cước Chưa…" at bounding box center [443, 220] width 886 height 440
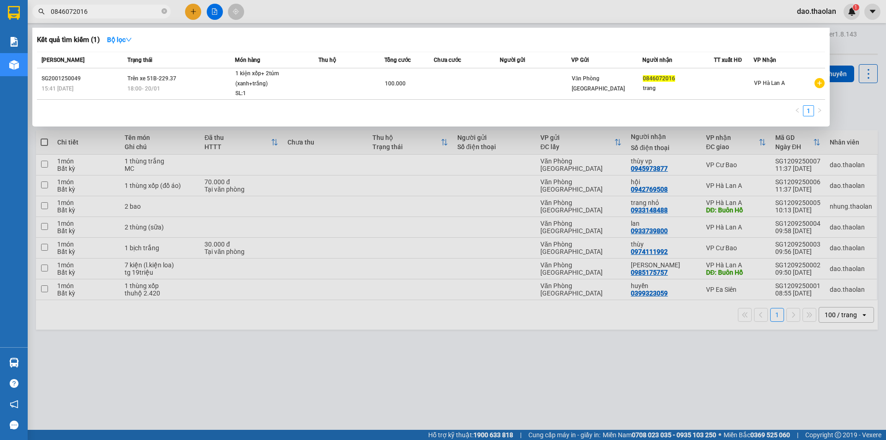
drag, startPoint x: 97, startPoint y: 14, endPoint x: 0, endPoint y: -8, distance: 99.4
click at [0, 0] on html "Kết quả tìm kiếm ( 1 ) Bộ lọc Mã ĐH Trạng thái Món hàng Thu hộ Tổng cước Chưa c…" at bounding box center [443, 220] width 886 height 440
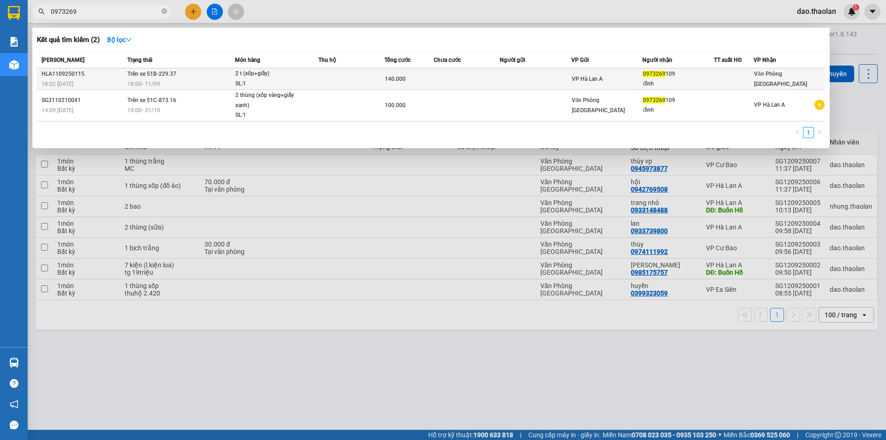
type input "0973269"
click at [292, 80] on div "SL: 1" at bounding box center [269, 84] width 69 height 10
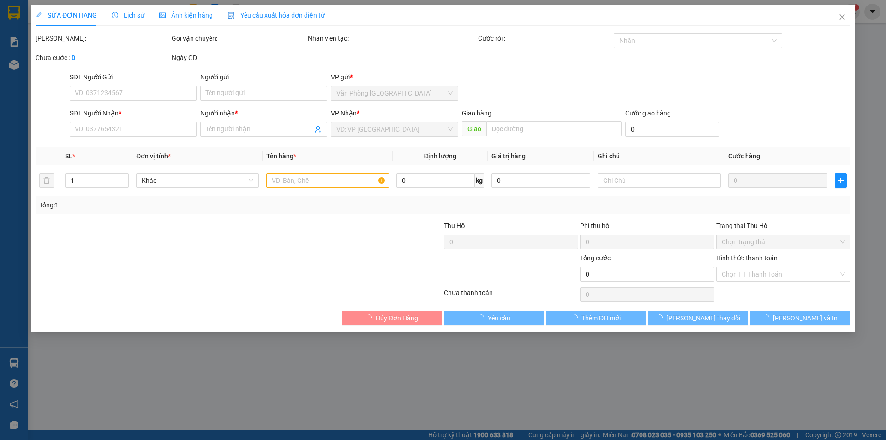
type input "0973269109"
type input "đình"
type input "140.000"
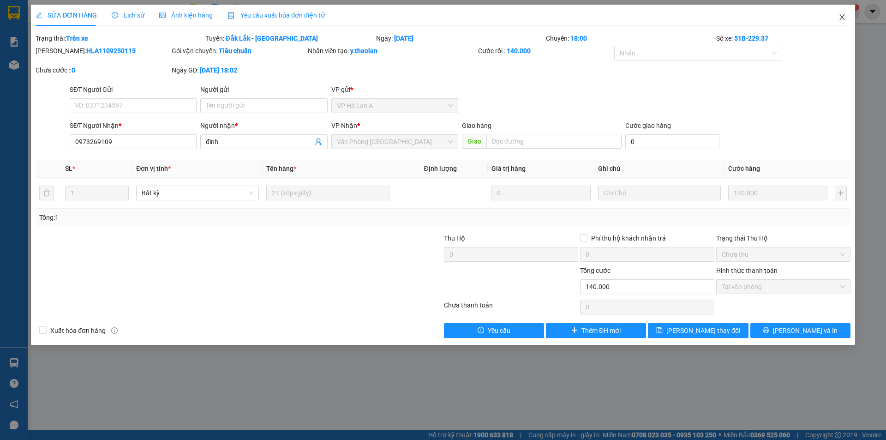
click at [841, 15] on icon "close" at bounding box center [841, 16] width 7 height 7
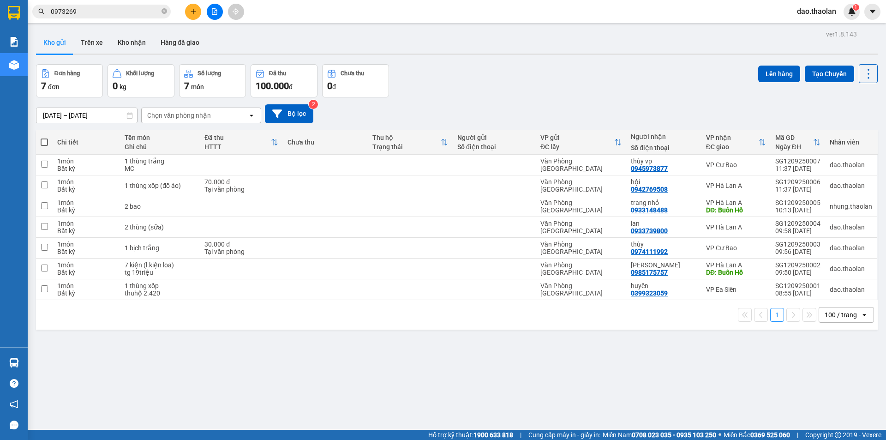
click at [99, 114] on input "[DATE] – [DATE]" at bounding box center [86, 115] width 101 height 15
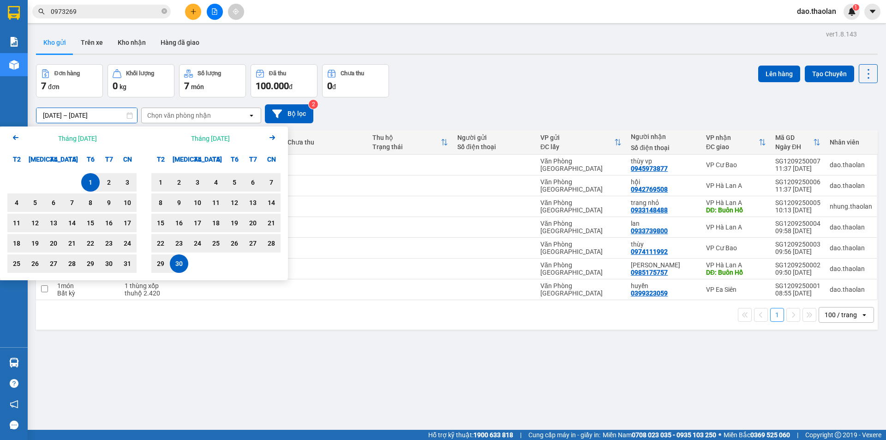
click at [563, 80] on div "Đơn hàng 7 đơn Khối lượng 0 kg Số lượng 7 món Đã thu 100.000 đ Chưa thu 0 đ Lên…" at bounding box center [456, 80] width 841 height 33
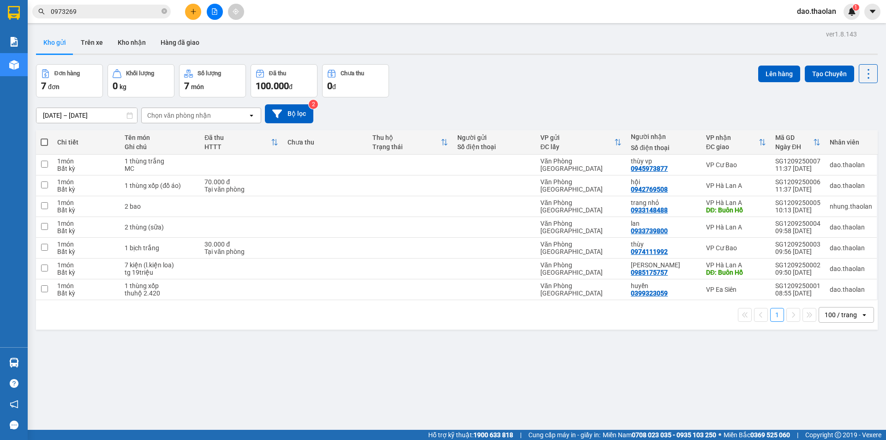
click at [195, 8] on button at bounding box center [193, 12] width 16 height 16
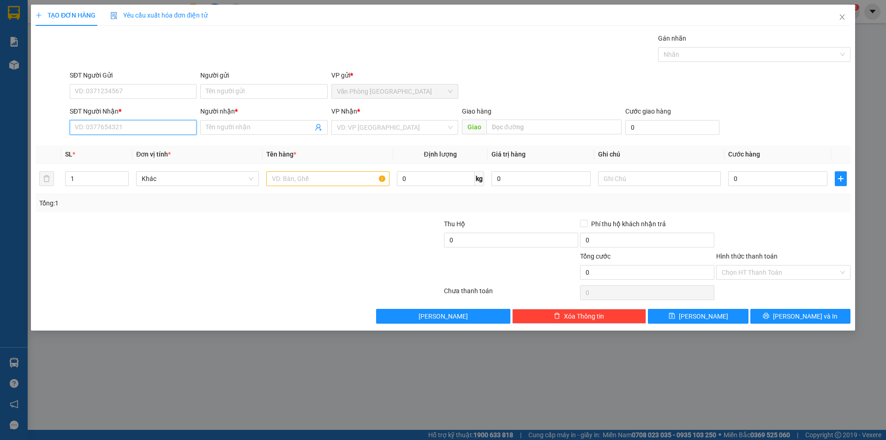
drag, startPoint x: 151, startPoint y: 126, endPoint x: 129, endPoint y: 129, distance: 22.3
click at [147, 128] on input "SĐT Người Nhận *" at bounding box center [133, 127] width 127 height 15
type input "0868326342"
click at [82, 145] on div "0868326342 - sinh" at bounding box center [133, 146] width 116 height 10
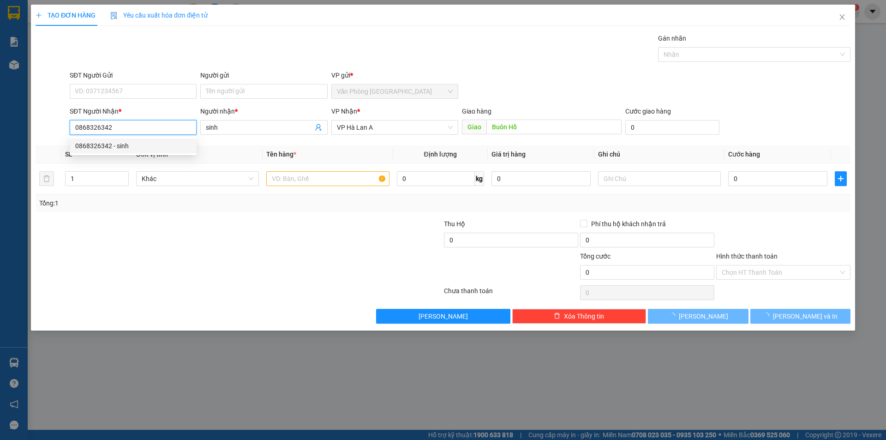
type input "sinh"
type input "Buôn Hồ"
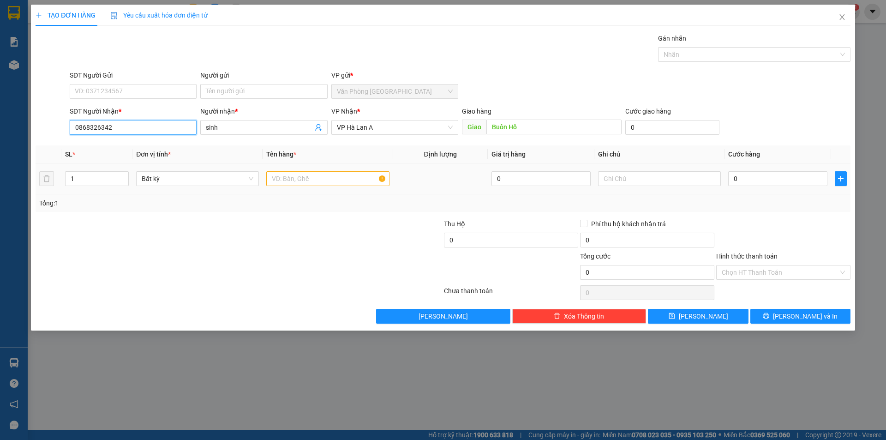
type input "0868326342"
drag, startPoint x: 302, startPoint y: 179, endPoint x: 287, endPoint y: 185, distance: 15.9
click at [300, 179] on input "text" at bounding box center [327, 178] width 123 height 15
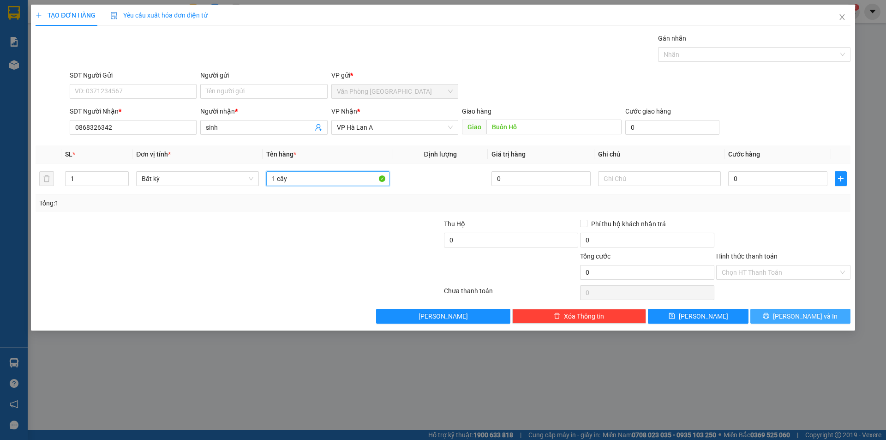
type input "1 cây"
click at [804, 320] on span "[PERSON_NAME] và In" at bounding box center [805, 316] width 65 height 10
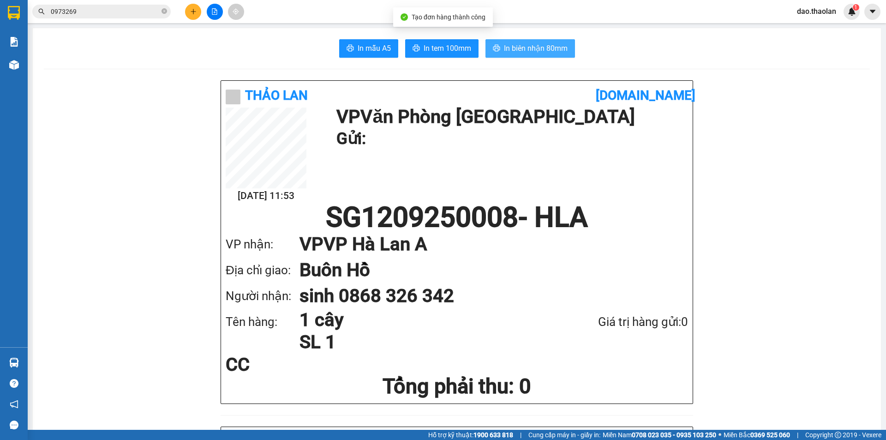
drag, startPoint x: 547, startPoint y: 51, endPoint x: 541, endPoint y: 126, distance: 75.0
click at [547, 51] on span "In biên nhận 80mm" at bounding box center [536, 48] width 64 height 12
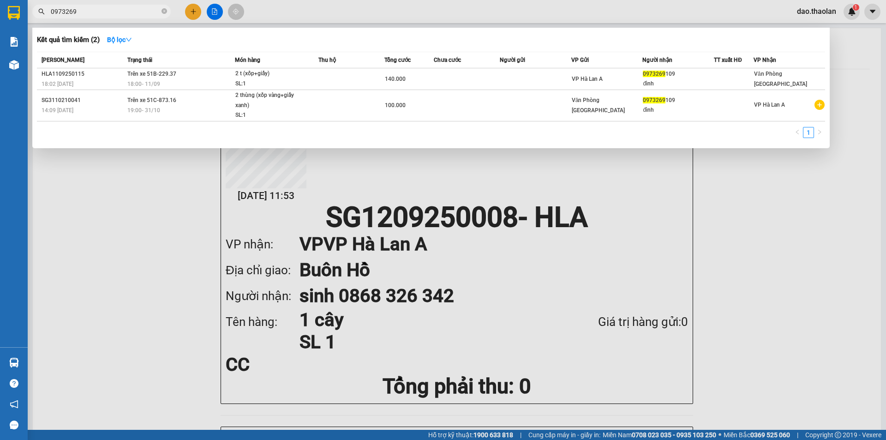
click at [100, 12] on input "0973269" at bounding box center [105, 11] width 109 height 10
type input "0"
type input "03728434"
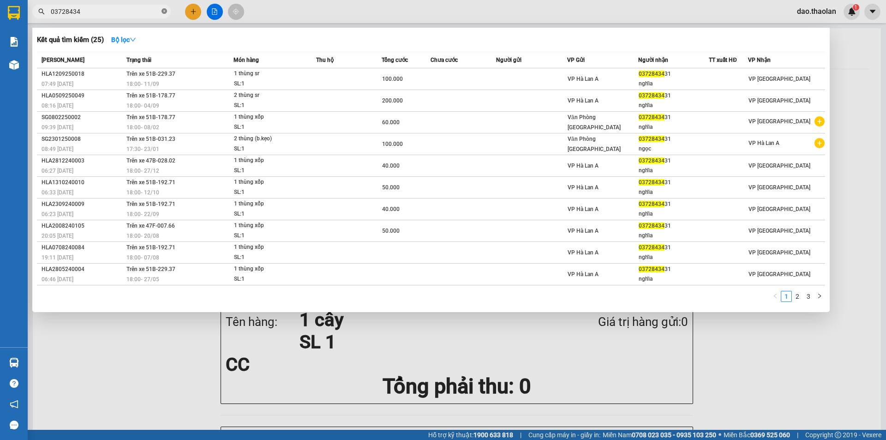
click at [162, 8] on span at bounding box center [164, 11] width 6 height 9
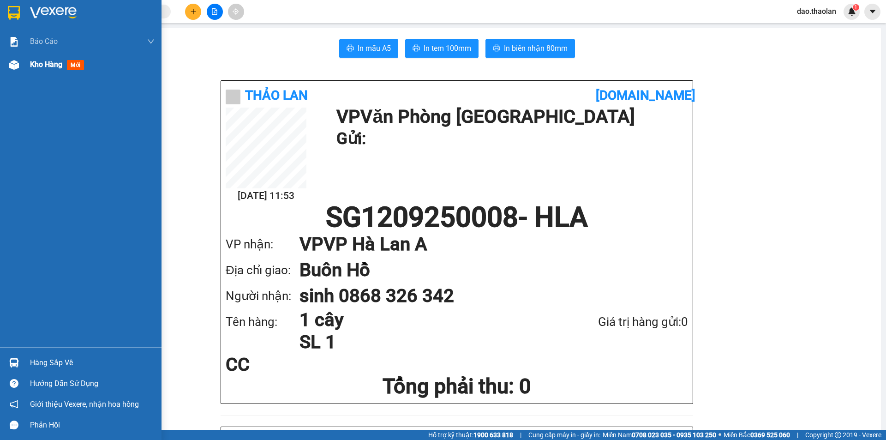
click at [39, 68] on span "Kho hàng" at bounding box center [46, 64] width 32 height 9
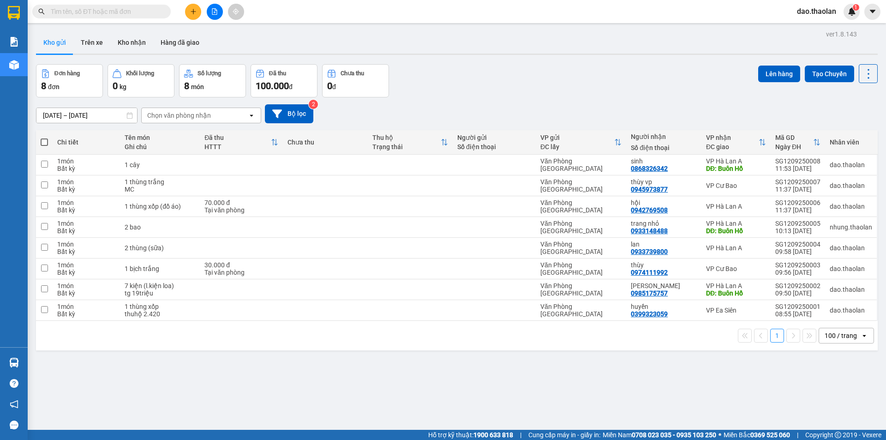
scroll to position [42, 0]
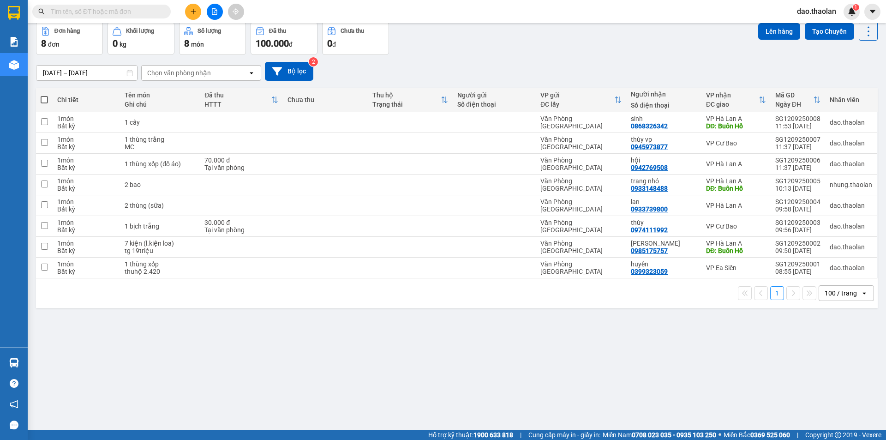
click at [828, 298] on div "100 / trang" at bounding box center [840, 293] width 42 height 15
click at [843, 395] on span "100 / trang" at bounding box center [836, 395] width 35 height 9
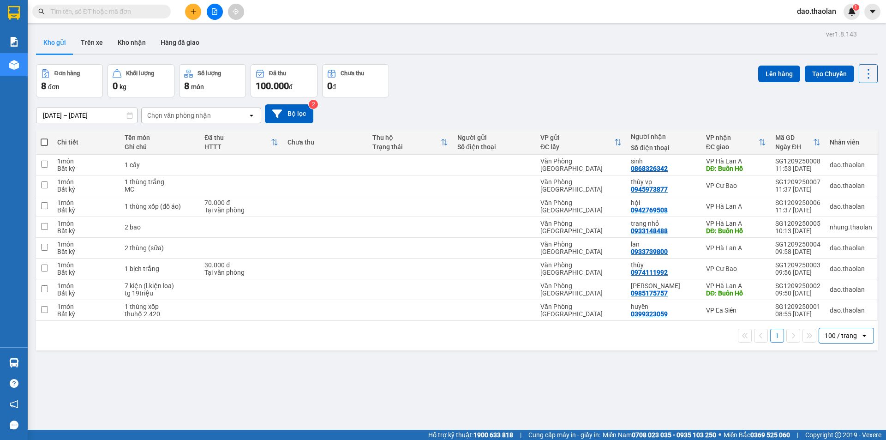
click at [196, 13] on icon "plus" at bounding box center [193, 11] width 6 height 6
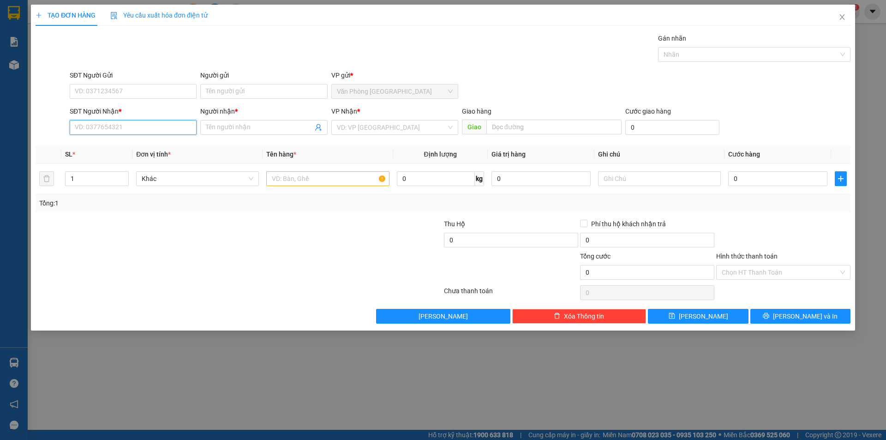
click at [94, 130] on input "SĐT Người Nhận *" at bounding box center [133, 127] width 127 height 15
type input "0395921438"
click at [221, 129] on input "Người nhận *" at bounding box center [259, 127] width 107 height 10
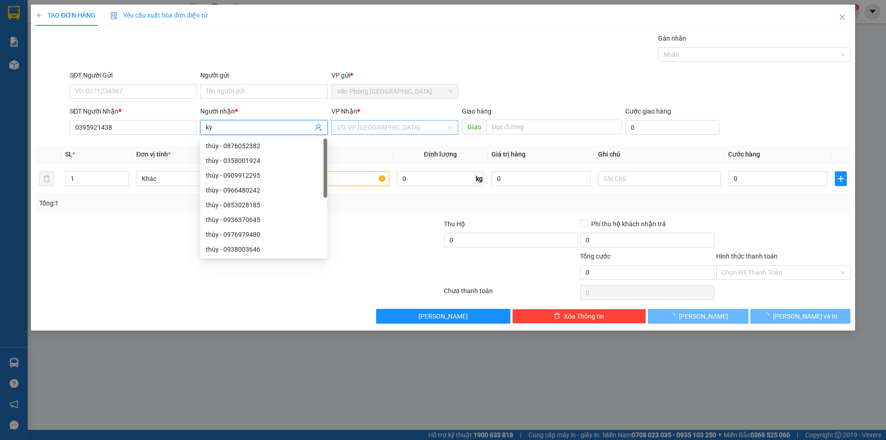
click at [333, 125] on div "VD: VP [GEOGRAPHIC_DATA]" at bounding box center [394, 127] width 127 height 15
type input "kỳ"
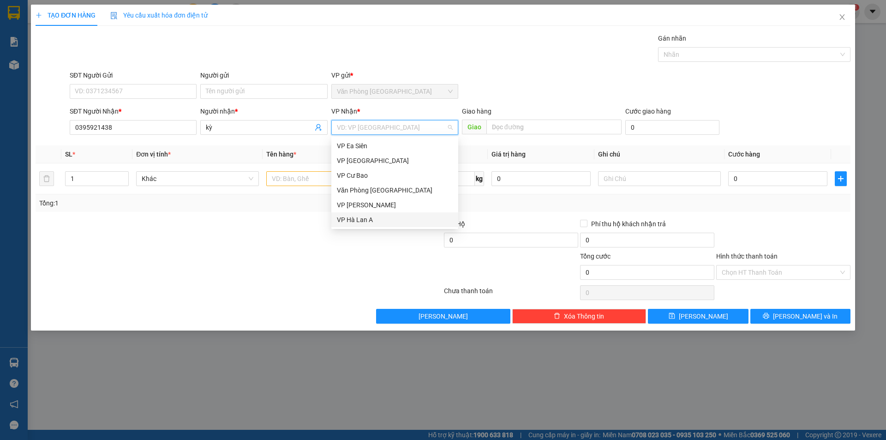
click at [370, 216] on div "VP Hà Lan A" at bounding box center [395, 220] width 116 height 10
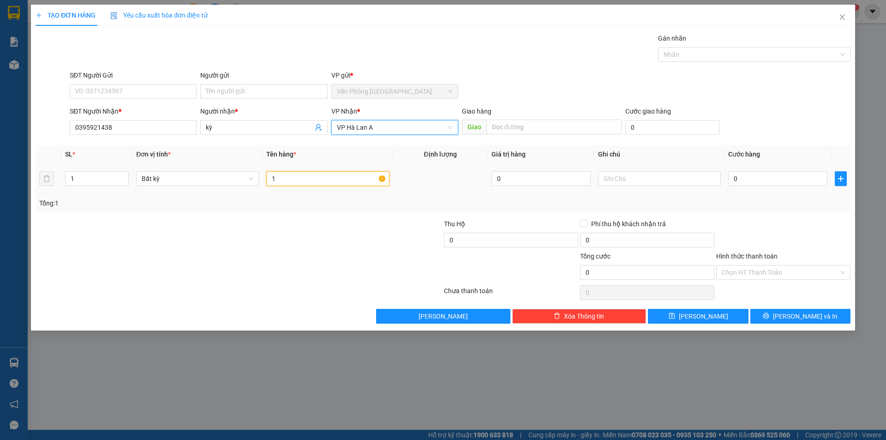
click at [322, 177] on input "1" at bounding box center [327, 178] width 123 height 15
type input "1 thùng (nho)"
click at [751, 183] on input "0" at bounding box center [777, 178] width 99 height 15
type input "5"
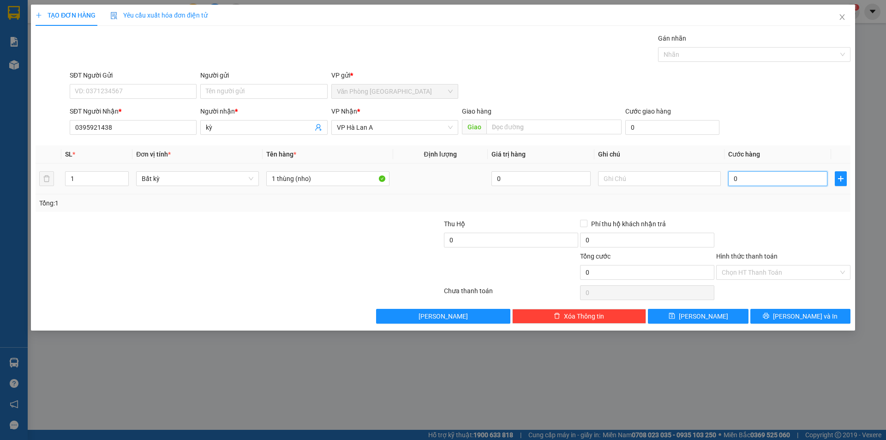
type input "5"
type input "50"
type input "50.000"
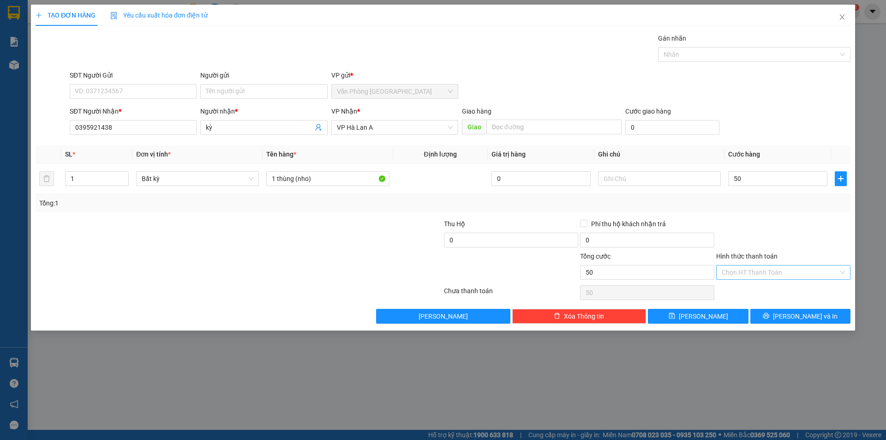
type input "50.000"
drag, startPoint x: 748, startPoint y: 274, endPoint x: 748, endPoint y: 280, distance: 6.5
click at [748, 273] on input "Hình thức thanh toán" at bounding box center [779, 272] width 117 height 14
click at [748, 287] on div "Tại văn phòng" at bounding box center [782, 291] width 123 height 10
type input "0"
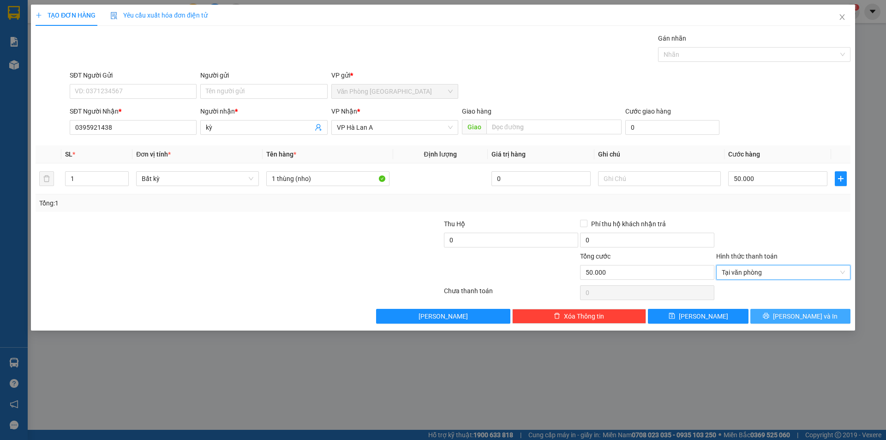
click at [800, 311] on span "[PERSON_NAME] và In" at bounding box center [805, 316] width 65 height 10
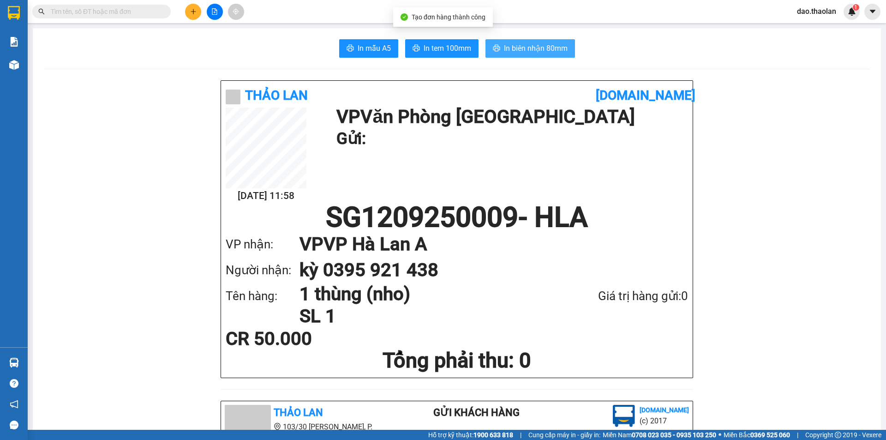
click at [542, 46] on span "In biên nhận 80mm" at bounding box center [536, 48] width 64 height 12
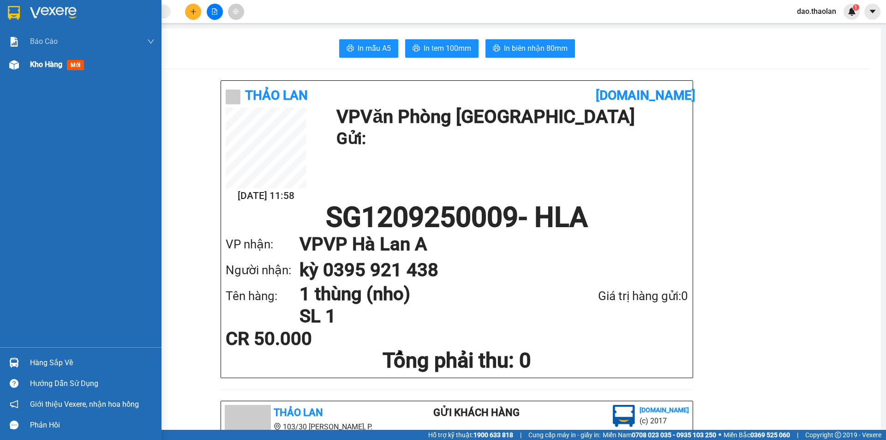
click at [28, 62] on div "Kho hàng mới" at bounding box center [80, 64] width 161 height 23
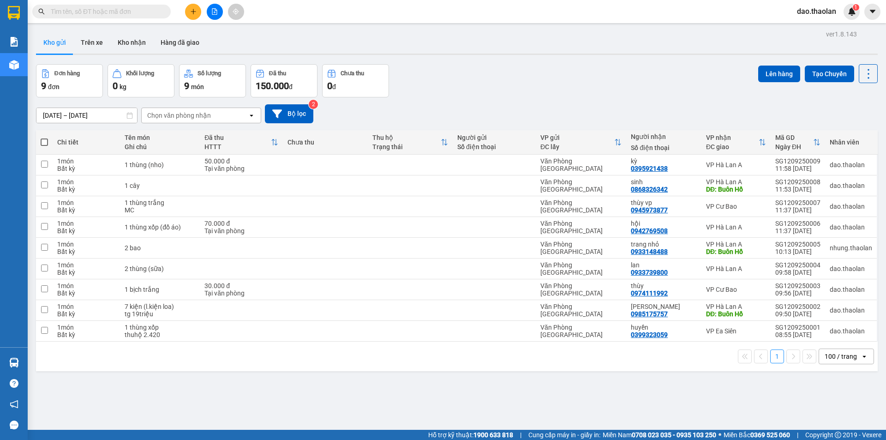
click at [72, 12] on input "text" at bounding box center [105, 11] width 109 height 10
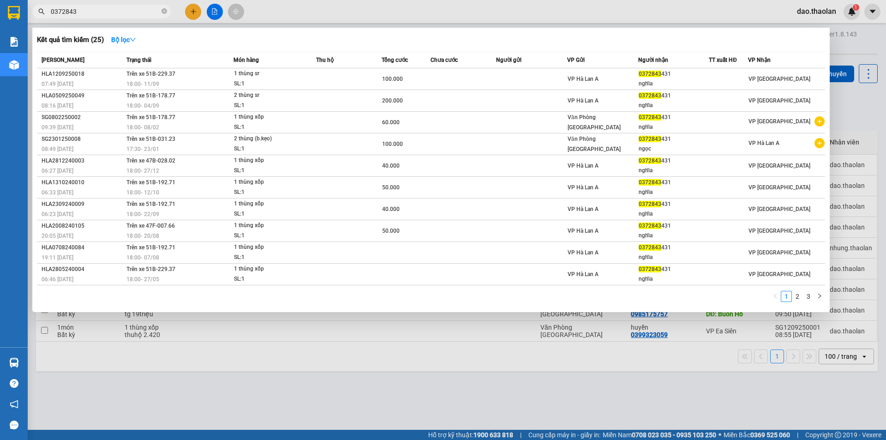
type input "0372843"
click at [282, 18] on div at bounding box center [443, 220] width 886 height 440
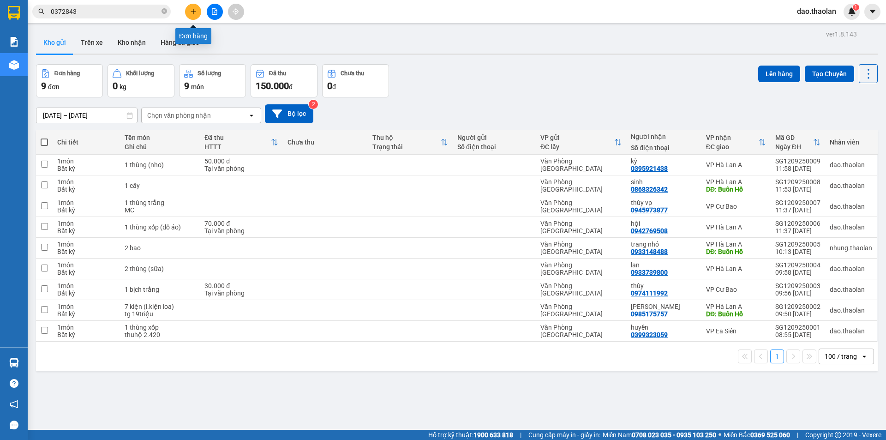
click at [189, 11] on button at bounding box center [193, 12] width 16 height 16
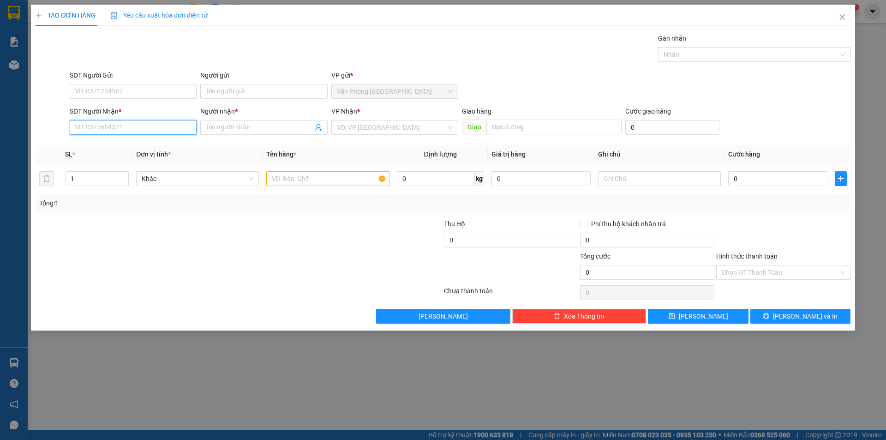
click at [133, 125] on input "SĐT Người Nhận *" at bounding box center [133, 127] width 127 height 15
click at [129, 144] on div "0914787747 - hiệp" at bounding box center [133, 146] width 116 height 10
type input "0914787747"
type input "hiệp"
type input "0914787747"
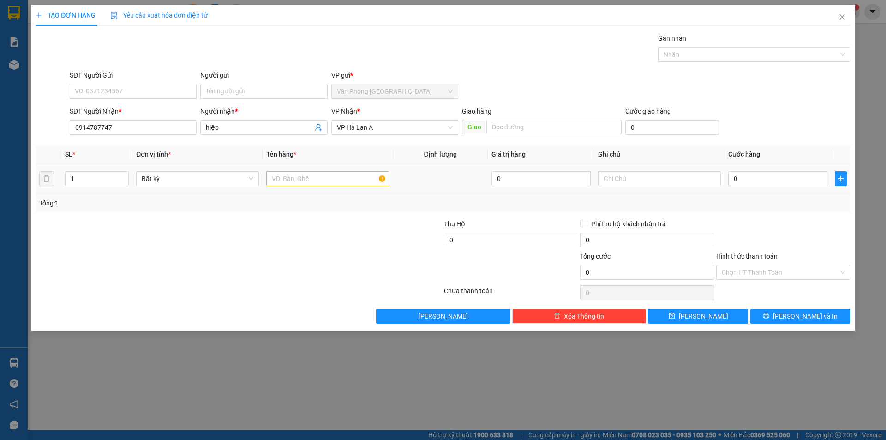
click at [280, 186] on div at bounding box center [327, 178] width 123 height 18
click at [281, 182] on input "text" at bounding box center [327, 178] width 123 height 15
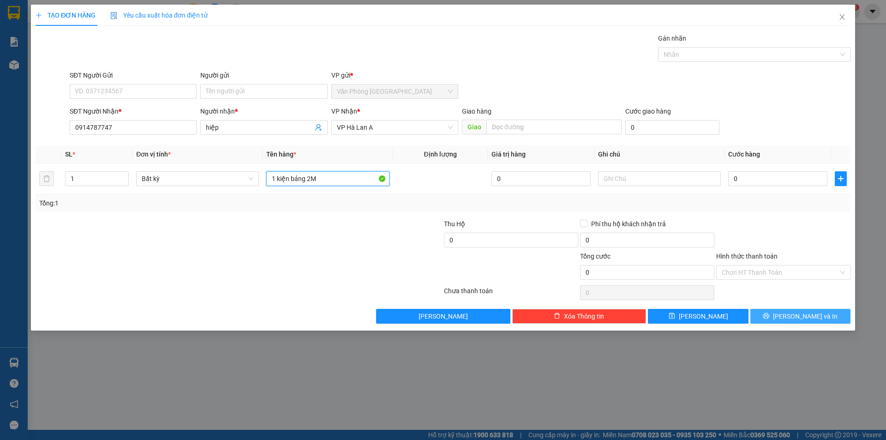
type input "1 kiện bảng 2M"
click at [797, 317] on span "[PERSON_NAME] và In" at bounding box center [805, 316] width 65 height 10
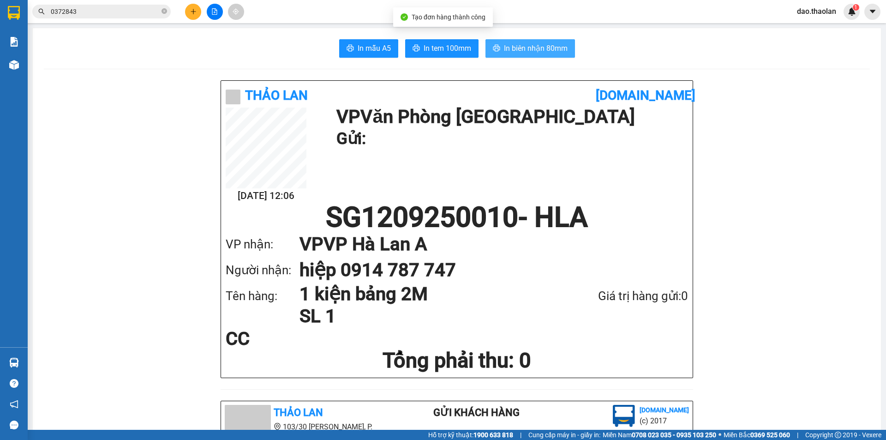
click at [516, 54] on span "In biên nhận 80mm" at bounding box center [536, 48] width 64 height 12
click at [161, 12] on icon "close-circle" at bounding box center [164, 11] width 6 height 6
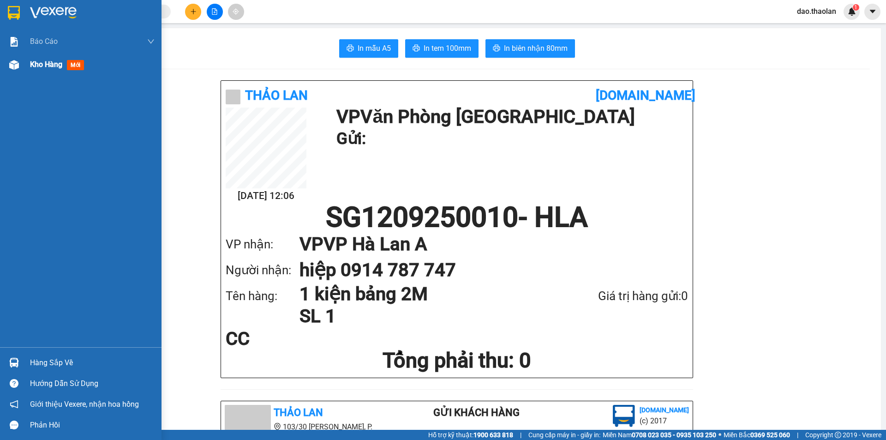
click at [18, 76] on div "Kho hàng mới" at bounding box center [80, 64] width 161 height 23
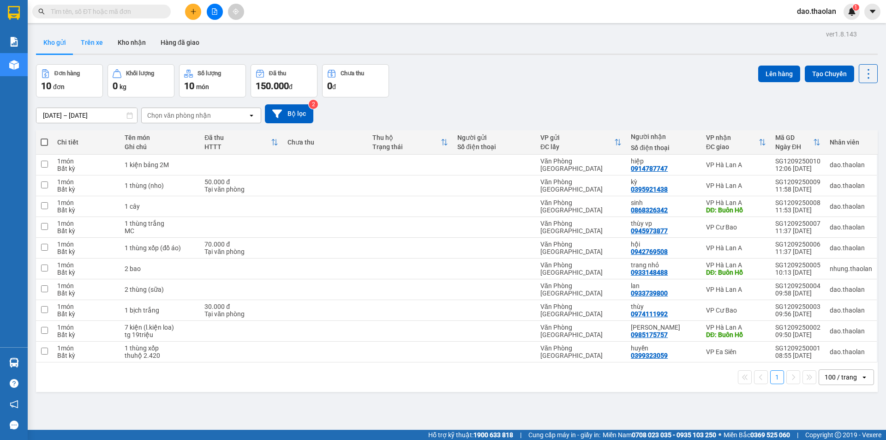
click at [81, 47] on button "Trên xe" at bounding box center [91, 42] width 37 height 22
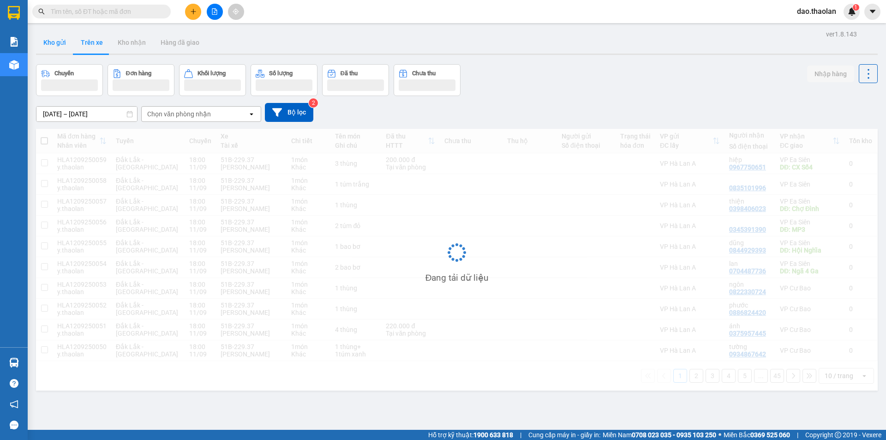
click at [57, 50] on button "Kho gửi" at bounding box center [54, 42] width 37 height 22
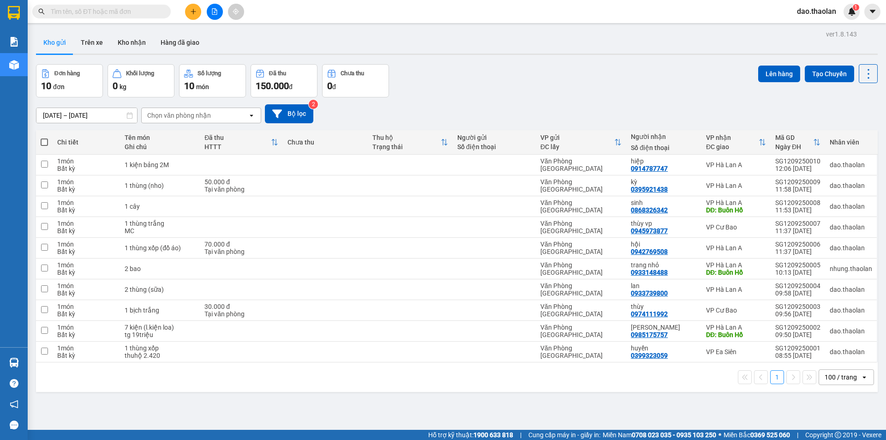
click at [842, 379] on div "100 / trang" at bounding box center [840, 376] width 32 height 9
click at [835, 358] on span "100 / trang" at bounding box center [836, 356] width 35 height 9
click at [92, 119] on div "ver 1.8.143 Kho gửi Trên xe Kho nhận Hàng đã giao Đơn hàng 10 đơn Khối lượng 0 …" at bounding box center [456, 248] width 849 height 440
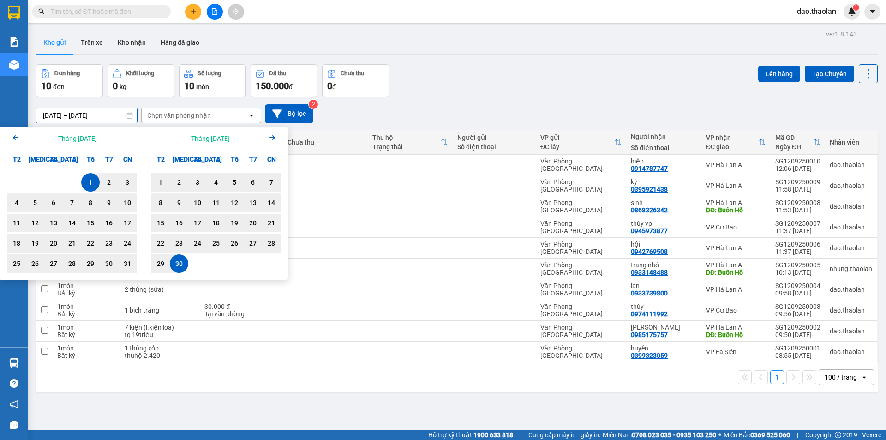
click at [462, 96] on div "Đơn hàng 10 đơn Khối lượng 0 kg Số lượng 10 món Đã thu 150.000 đ Chưa thu 0 đ L…" at bounding box center [456, 80] width 841 height 33
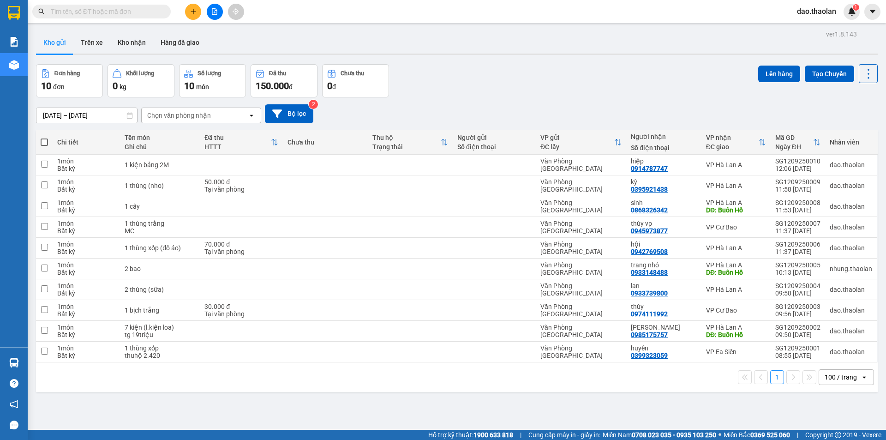
click at [191, 9] on icon "plus" at bounding box center [193, 11] width 6 height 6
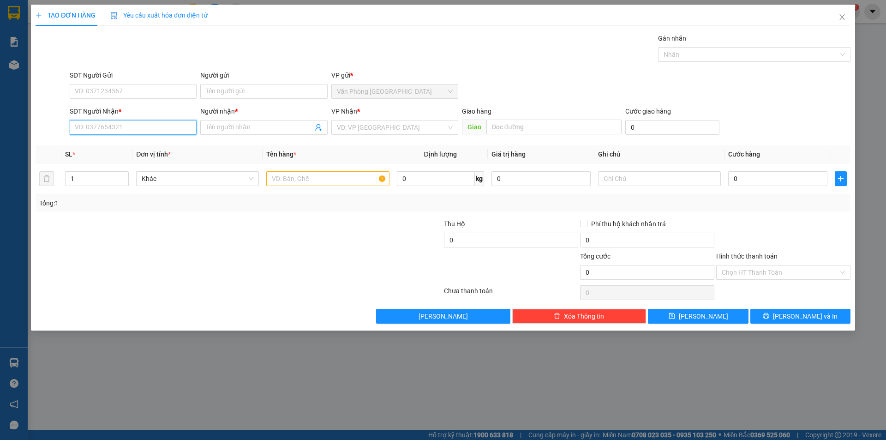
click at [89, 131] on input "SĐT Người Nhận *" at bounding box center [133, 127] width 127 height 15
type input "0935719018"
click at [138, 146] on div "0935719018 - trung" at bounding box center [133, 146] width 116 height 10
type input "trung"
type input "0935719018"
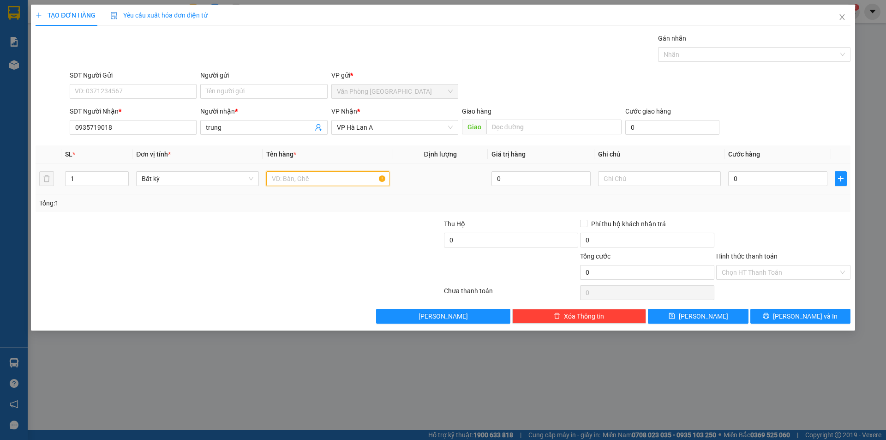
click at [292, 177] on input "text" at bounding box center [327, 178] width 123 height 15
type input "2 cục (đen+trắng)"
click at [736, 179] on input "0" at bounding box center [777, 178] width 99 height 15
type input "1"
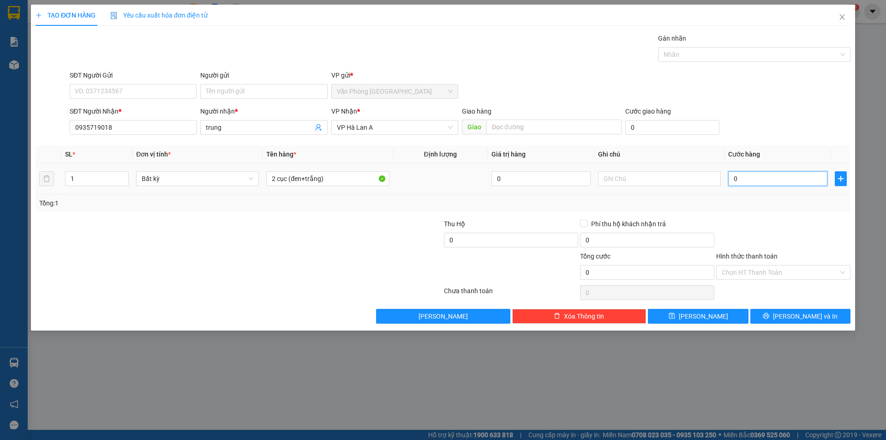
type input "1"
type input "10"
type input "100"
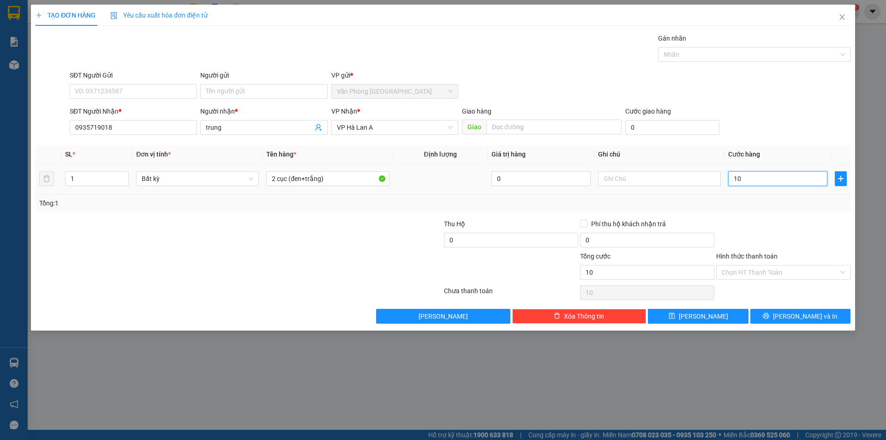
type input "100"
type input "100.000"
click at [769, 273] on input "Hình thức thanh toán" at bounding box center [779, 272] width 117 height 14
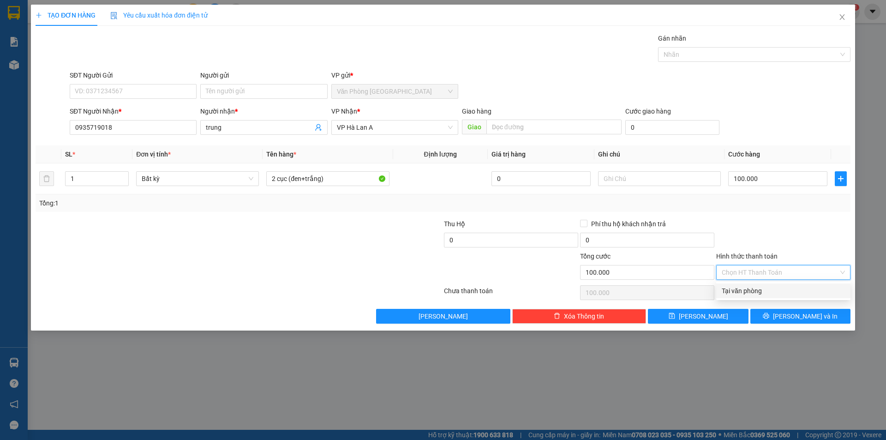
click at [763, 288] on div "Tại văn phòng" at bounding box center [782, 291] width 123 height 10
type input "0"
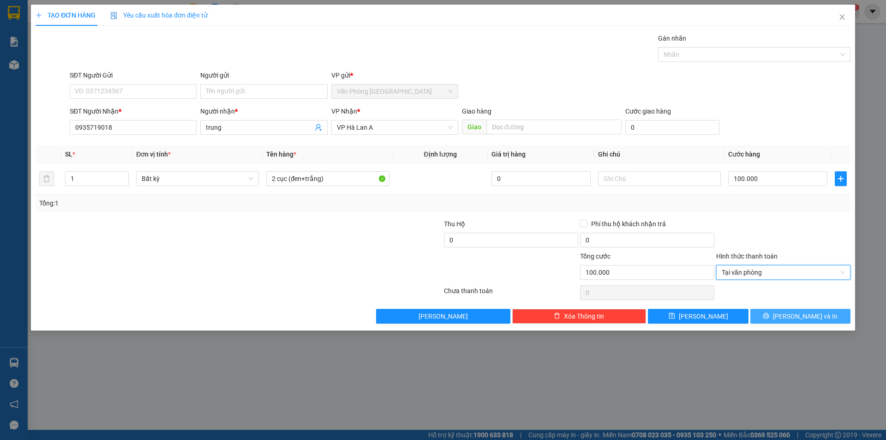
click at [811, 318] on span "[PERSON_NAME] và In" at bounding box center [805, 316] width 65 height 10
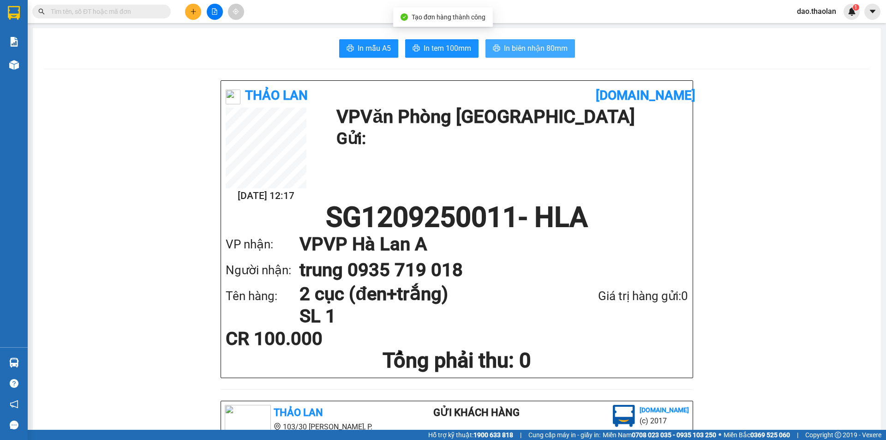
click at [530, 49] on span "In biên nhận 80mm" at bounding box center [536, 48] width 64 height 12
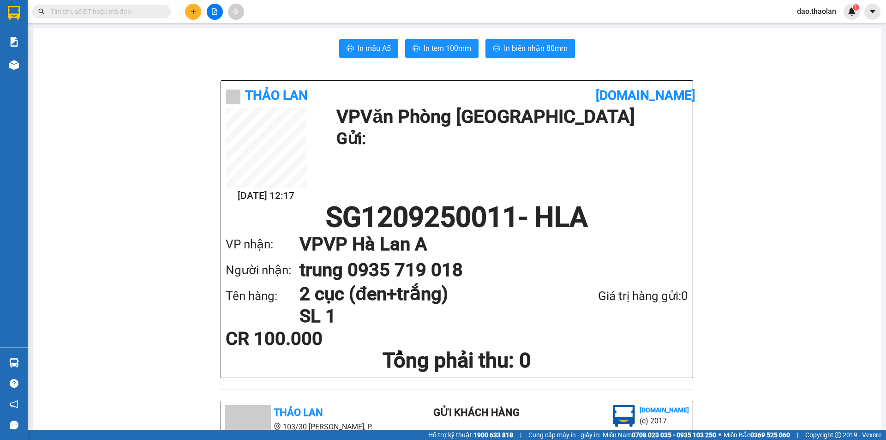
click at [77, 16] on input "text" at bounding box center [105, 11] width 109 height 10
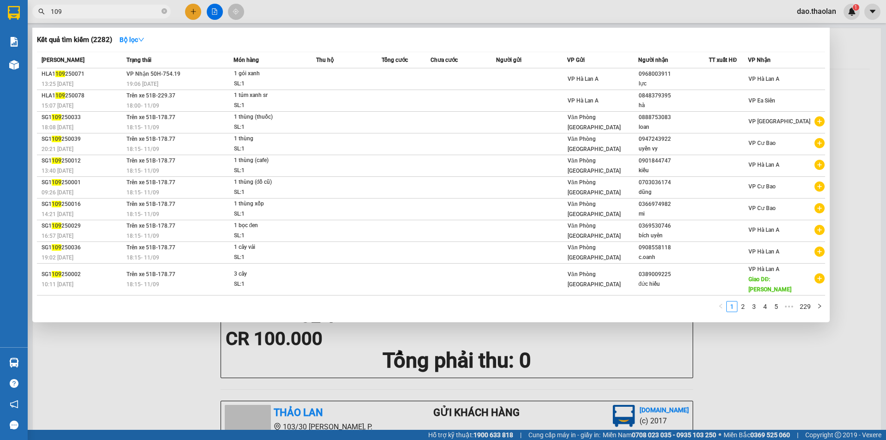
type input "109"
